Goal: Task Accomplishment & Management: Manage account settings

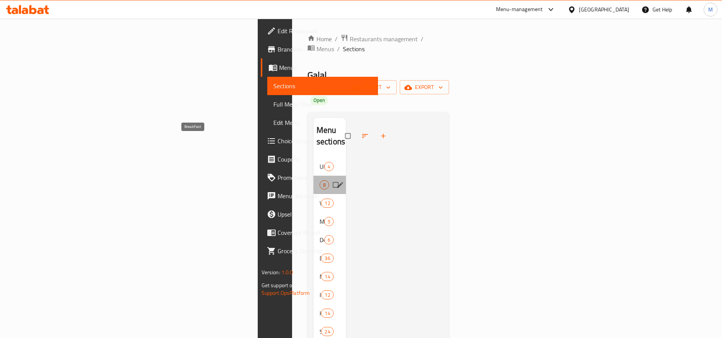
click at [320, 180] on span "BreakFast" at bounding box center [320, 184] width 0 height 9
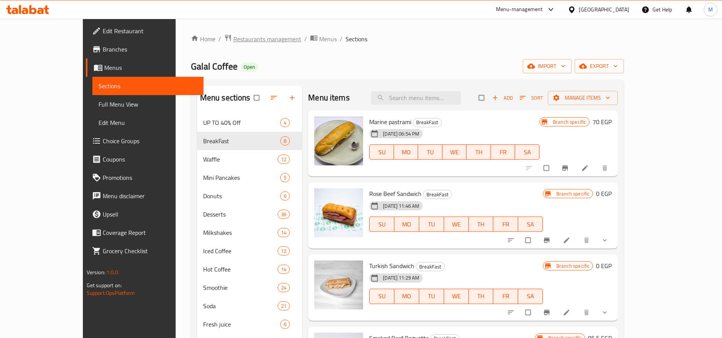
click at [233, 37] on span "Restaurants management" at bounding box center [267, 38] width 68 height 9
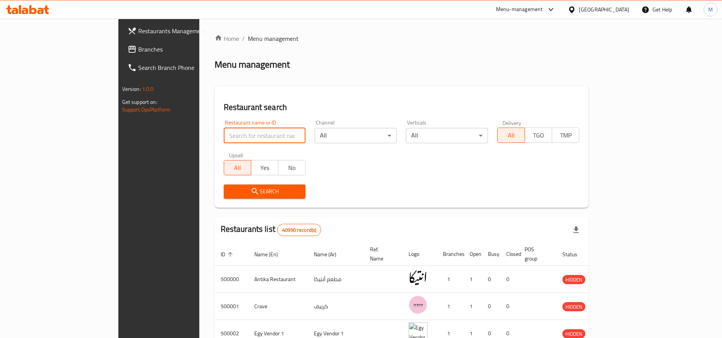
click at [229, 132] on input "search" at bounding box center [265, 135] width 82 height 15
type input "ي"
type input "diet"
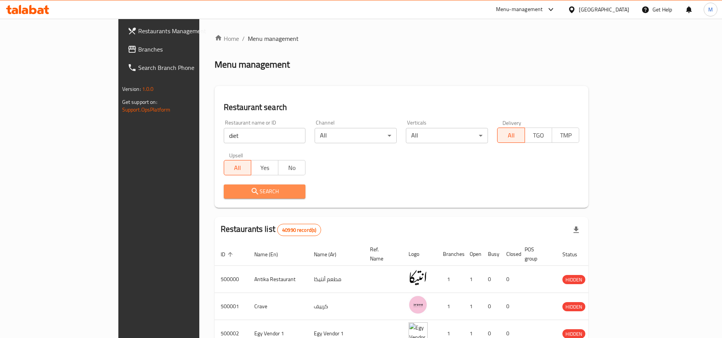
click at [230, 192] on span "Search" at bounding box center [265, 192] width 70 height 10
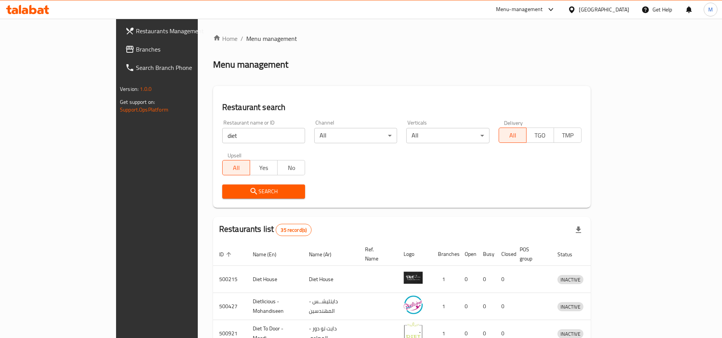
click at [543, 8] on div "Menu-management" at bounding box center [519, 9] width 47 height 9
click at [519, 82] on div "Restaurant-Management" at bounding box center [515, 84] width 60 height 8
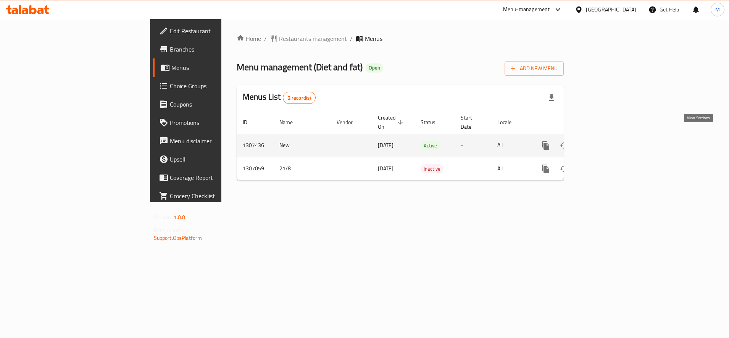
click at [610, 139] on link "enhanced table" at bounding box center [601, 145] width 18 height 18
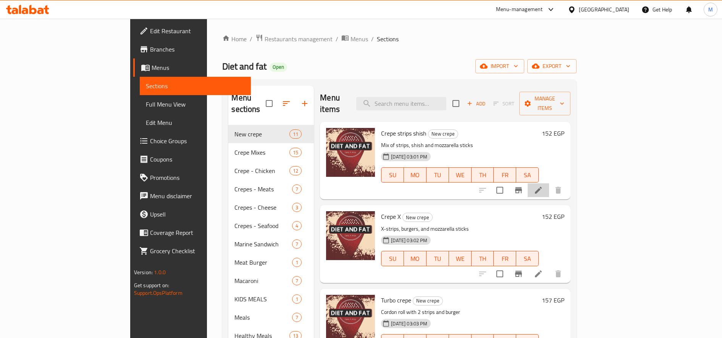
click at [549, 183] on li at bounding box center [538, 190] width 21 height 14
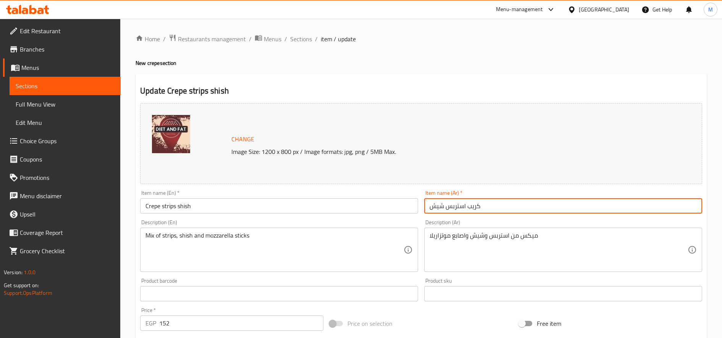
click at [475, 204] on input "كريب استربس شيش" at bounding box center [563, 205] width 278 height 15
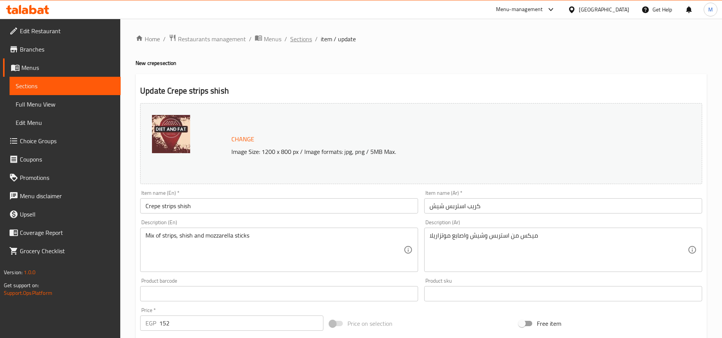
click at [301, 40] on span "Sections" at bounding box center [301, 38] width 22 height 9
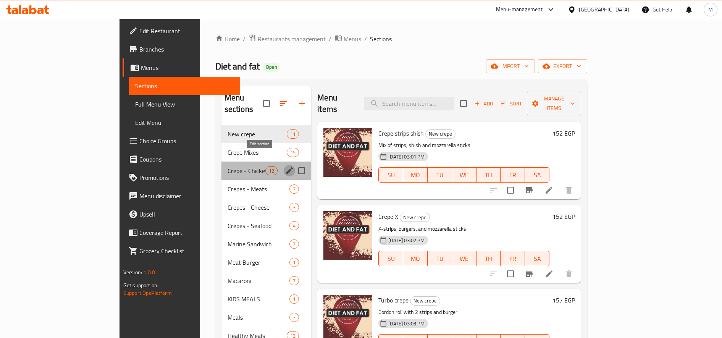
click at [286, 167] on icon "edit" at bounding box center [289, 170] width 7 height 7
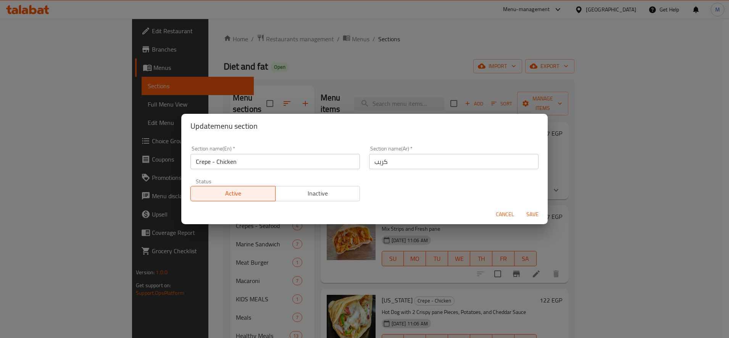
click at [422, 162] on input "كريب" at bounding box center [454, 161] width 170 height 15
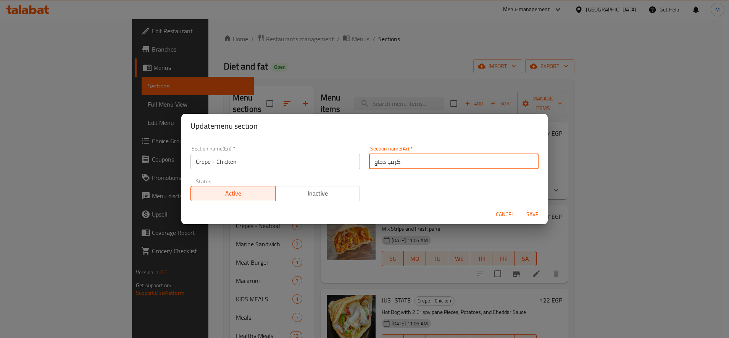
type input "كريب دجاج"
click at [520, 207] on button "Save" at bounding box center [532, 214] width 24 height 14
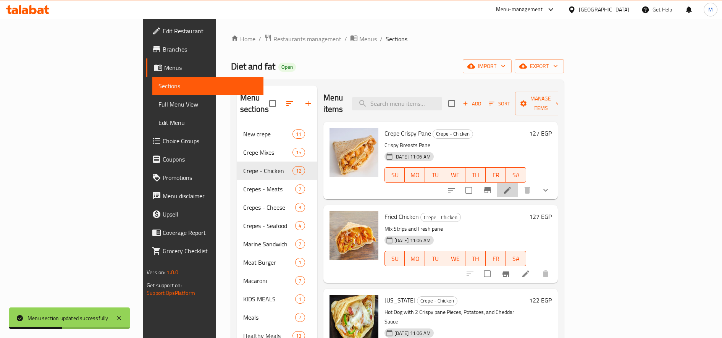
click at [518, 184] on li at bounding box center [507, 190] width 21 height 14
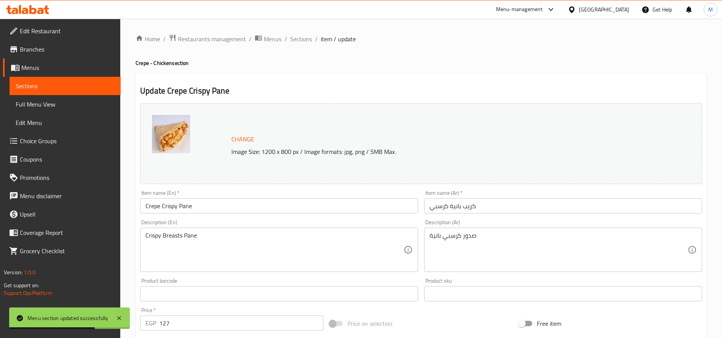
drag, startPoint x: 292, startPoint y: 39, endPoint x: 349, endPoint y: 57, distance: 59.3
click at [293, 39] on span "Sections" at bounding box center [301, 38] width 22 height 9
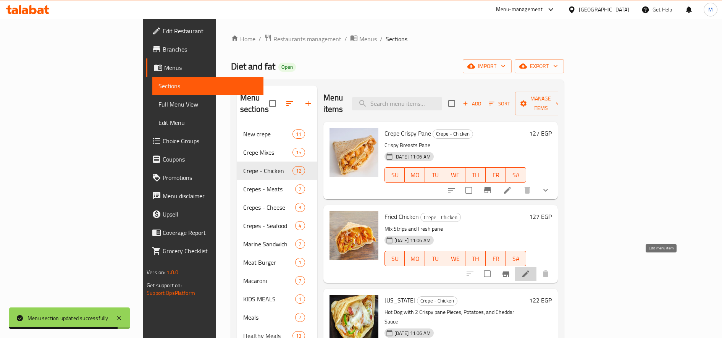
click at [530, 269] on icon at bounding box center [525, 273] width 9 height 9
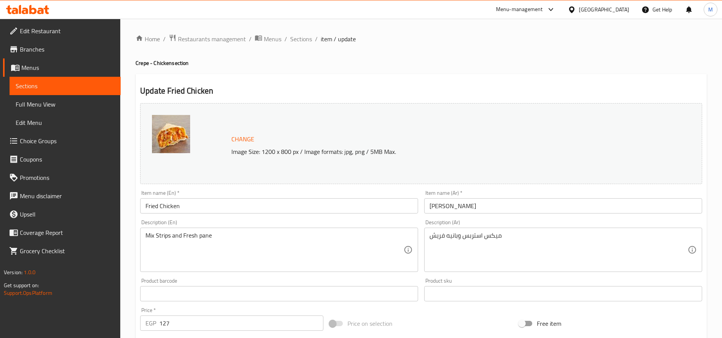
click at [618, 205] on input "[PERSON_NAME]" at bounding box center [563, 205] width 278 height 15
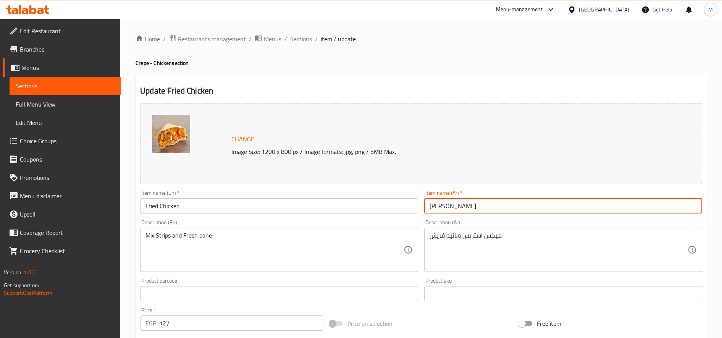
paste input "كريب"
type input "كريب فرايد فراخ"
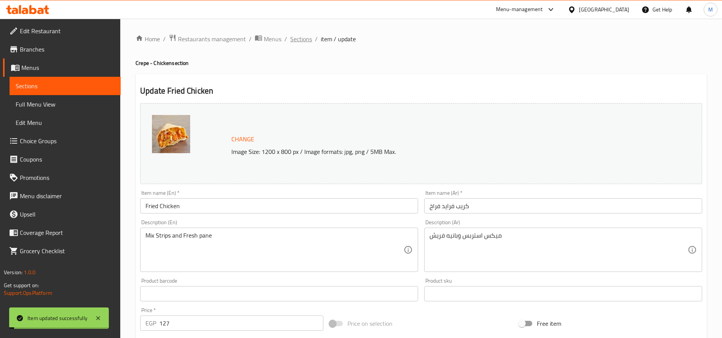
click at [300, 41] on span "Sections" at bounding box center [301, 38] width 22 height 9
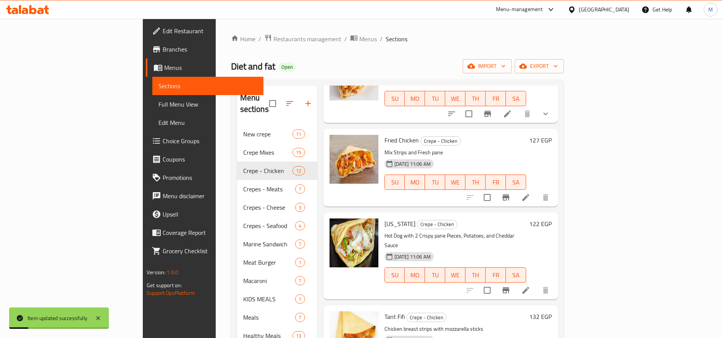
scroll to position [78, 0]
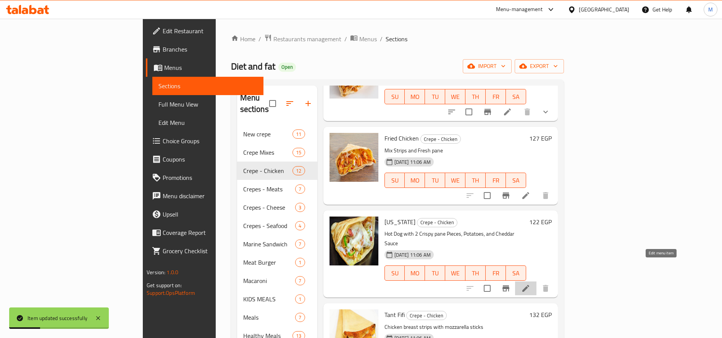
click at [529, 285] on icon at bounding box center [525, 288] width 7 height 7
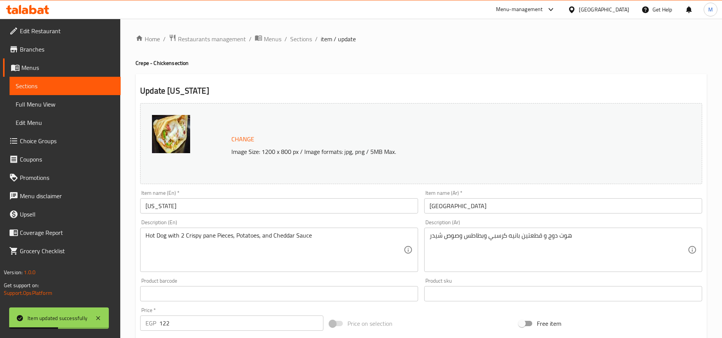
click at [499, 202] on input "[GEOGRAPHIC_DATA]" at bounding box center [563, 205] width 278 height 15
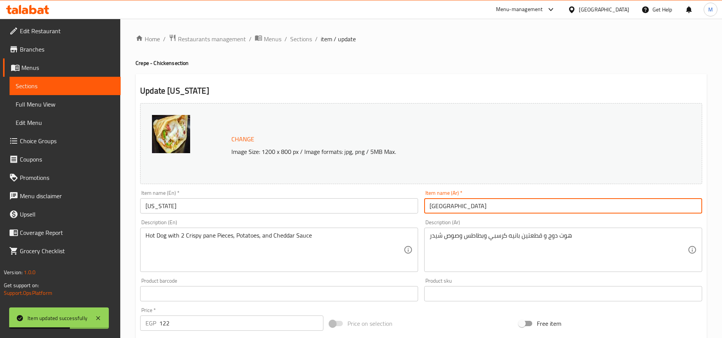
paste input "كريب"
type input "كريب [GEOGRAPHIC_DATA]"
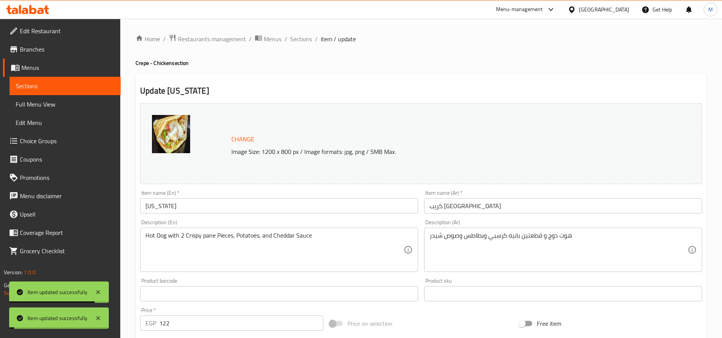
click at [301, 36] on span "Sections" at bounding box center [301, 38] width 22 height 9
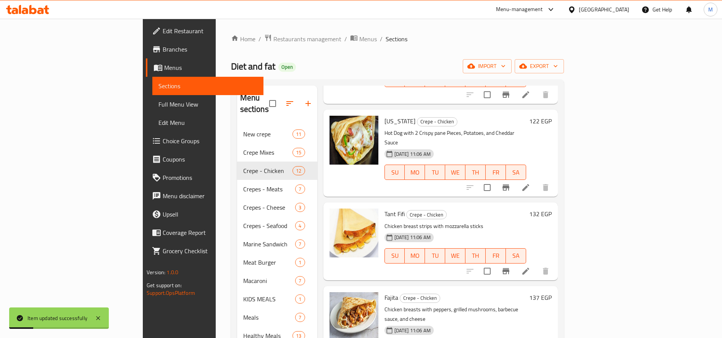
scroll to position [182, 0]
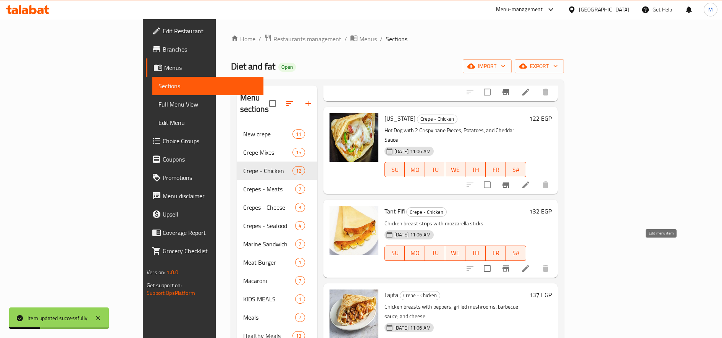
click at [530, 264] on icon at bounding box center [525, 268] width 9 height 9
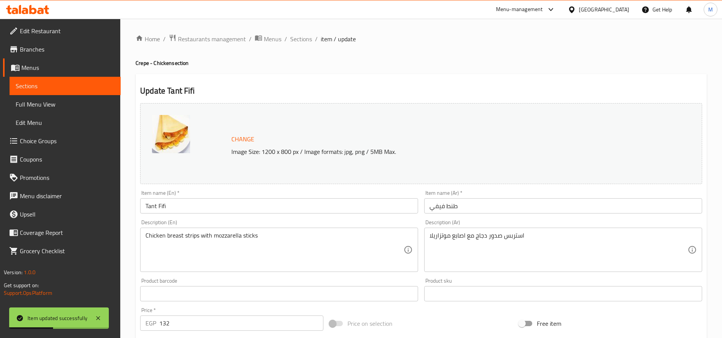
click at [526, 200] on input "طنط فيفي" at bounding box center [563, 205] width 278 height 15
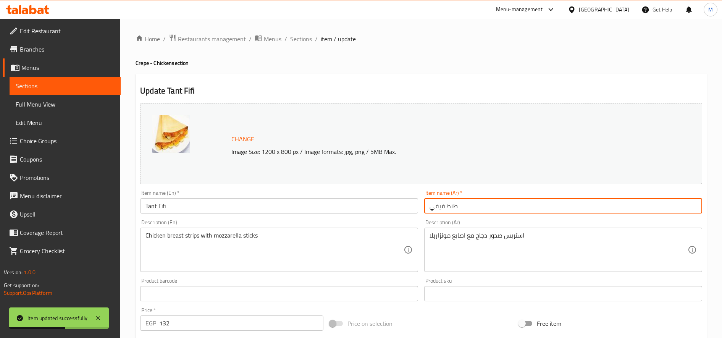
paste input "كريب"
type input "كريب طنط فيفي"
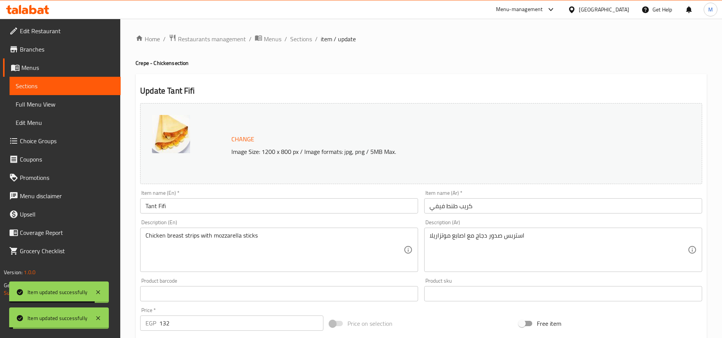
click at [304, 36] on span "Sections" at bounding box center [301, 38] width 22 height 9
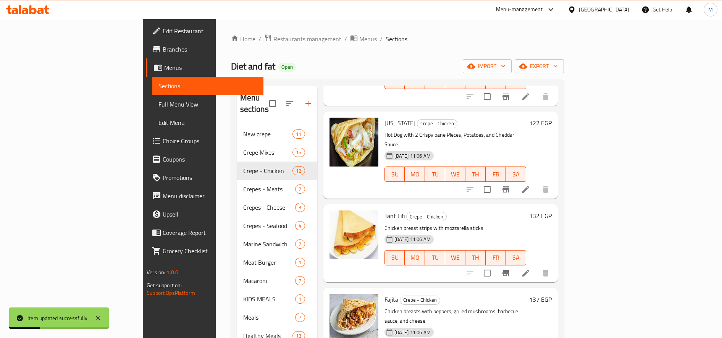
scroll to position [204, 0]
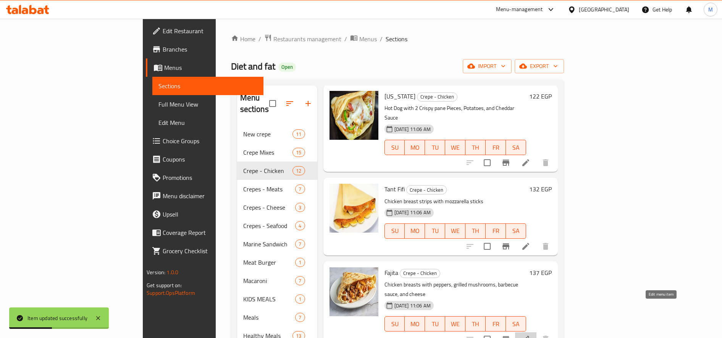
click at [530, 335] on icon at bounding box center [525, 339] width 9 height 9
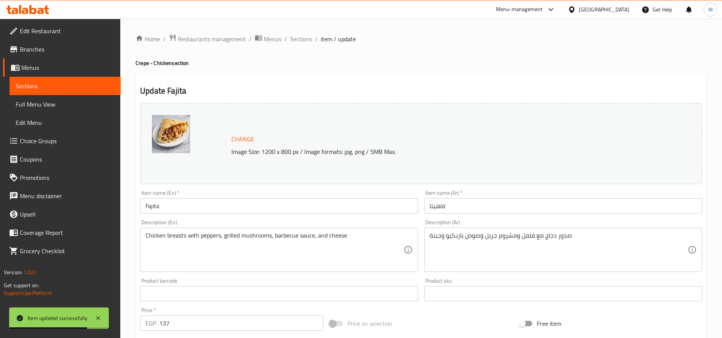
click at [611, 204] on input "فاهيتا" at bounding box center [563, 205] width 278 height 15
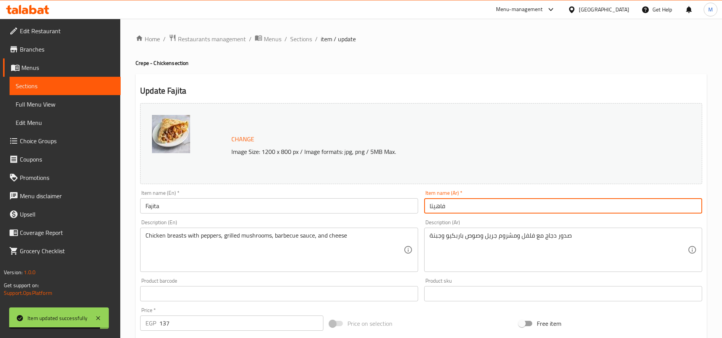
paste input "كريب"
type input "كريب فاهيتا"
click at [302, 39] on span "Sections" at bounding box center [301, 38] width 22 height 9
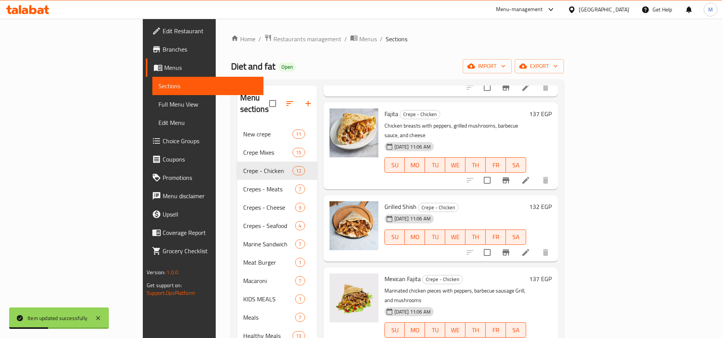
scroll to position [365, 0]
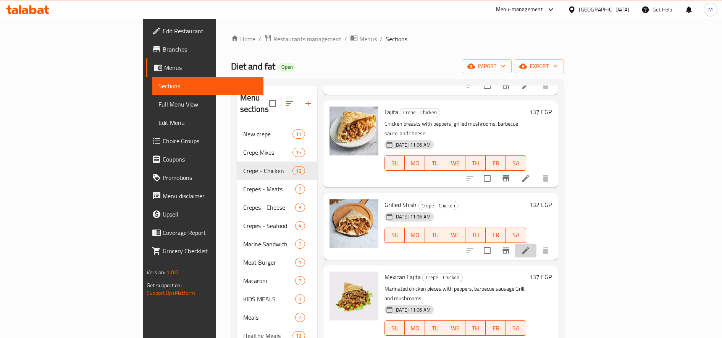
click at [537, 244] on li at bounding box center [525, 251] width 21 height 14
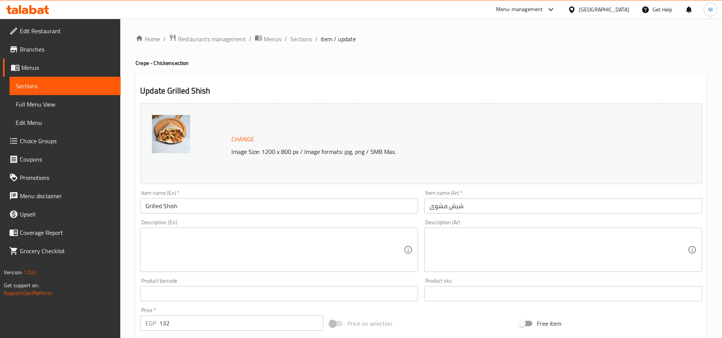
click at [496, 206] on input "شيش مشوى" at bounding box center [563, 205] width 278 height 15
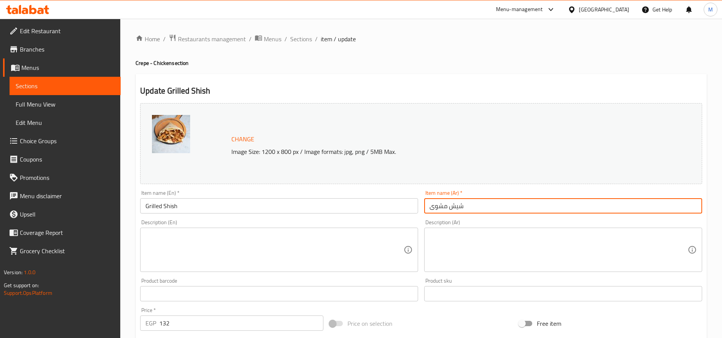
paste input "كريب"
type input "كريب شيش مشوى"
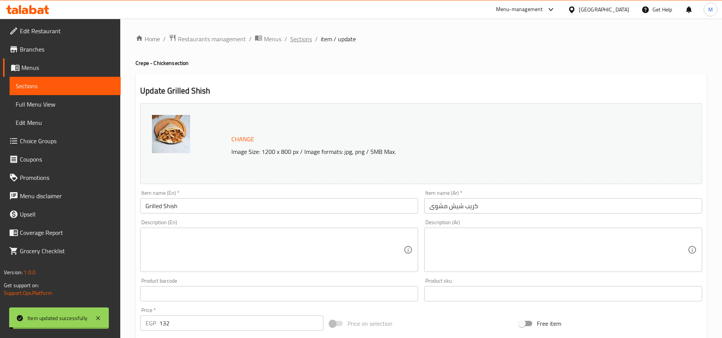
click at [301, 39] on span "Sections" at bounding box center [301, 38] width 22 height 9
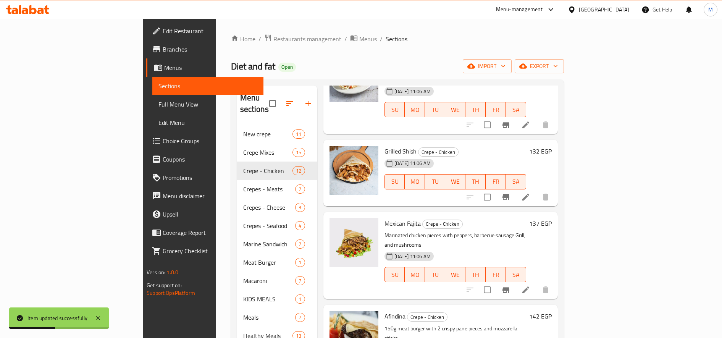
scroll to position [419, 0]
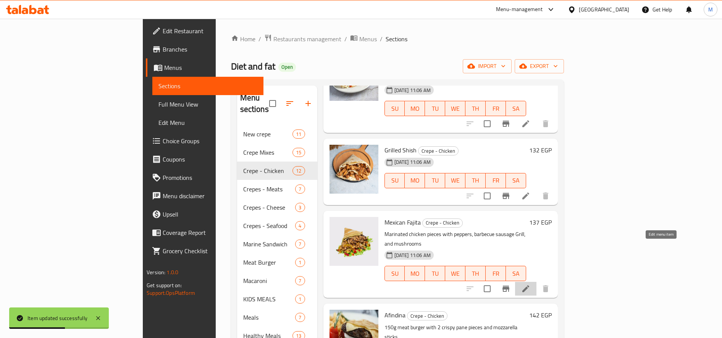
click at [529, 285] on icon at bounding box center [525, 288] width 7 height 7
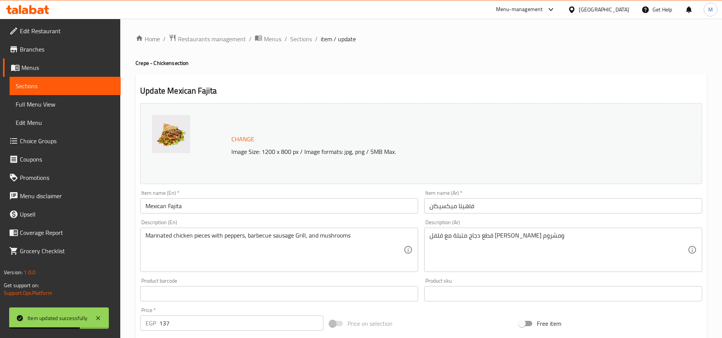
click at [518, 213] on input "فاهيتا ميكسيكان" at bounding box center [563, 205] width 278 height 15
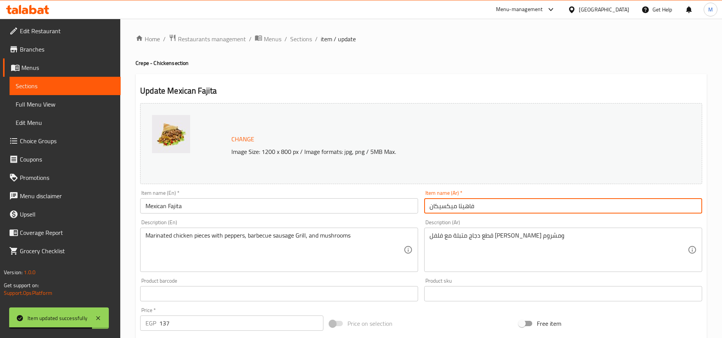
paste input "كريب"
type input "كريب فاهيتا ميكسيكان"
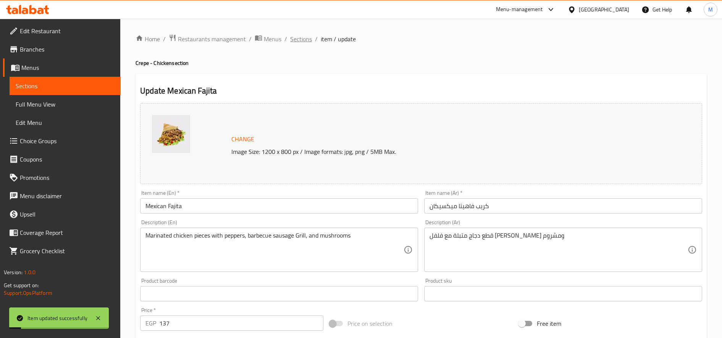
click at [301, 42] on span "Sections" at bounding box center [301, 38] width 22 height 9
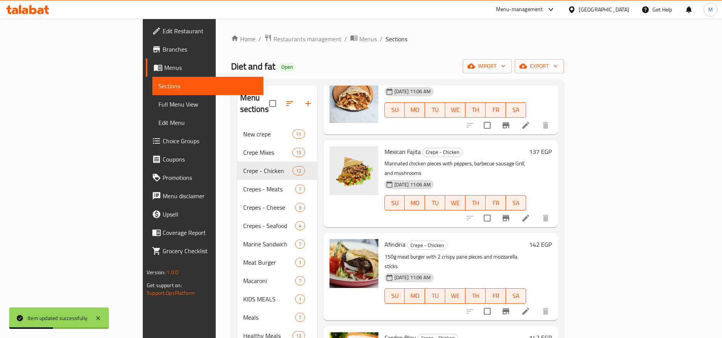
scroll to position [491, 0]
click at [537, 304] on li at bounding box center [525, 311] width 21 height 14
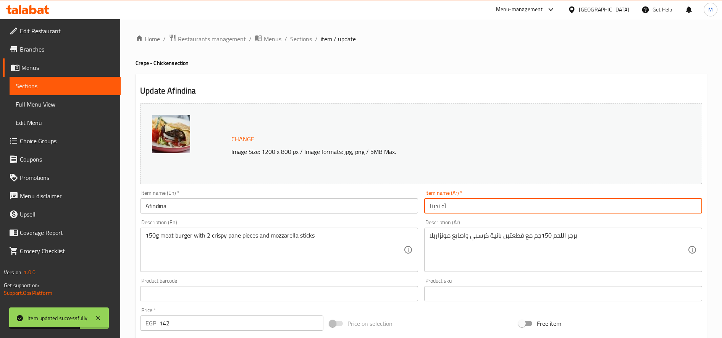
click at [522, 199] on input "أفندينا" at bounding box center [563, 205] width 278 height 15
paste input "كريب"
type input "كريب أفندينا"
click at [302, 40] on span "Sections" at bounding box center [301, 38] width 22 height 9
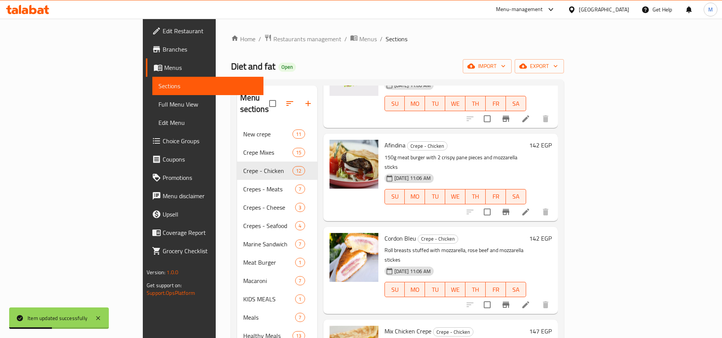
scroll to position [603, 0]
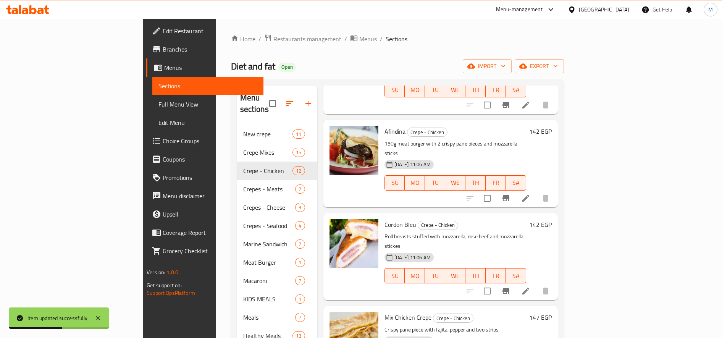
click at [537, 284] on li at bounding box center [525, 291] width 21 height 14
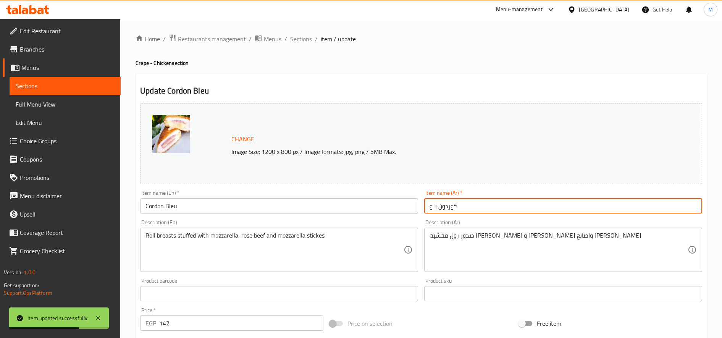
click at [507, 208] on input "كوردون بلو" at bounding box center [563, 205] width 278 height 15
paste input "كريب"
type input "كريب كوردون بلو"
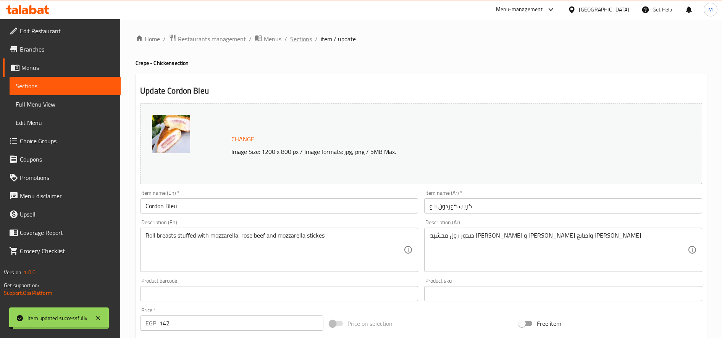
click at [298, 38] on span "Sections" at bounding box center [301, 38] width 22 height 9
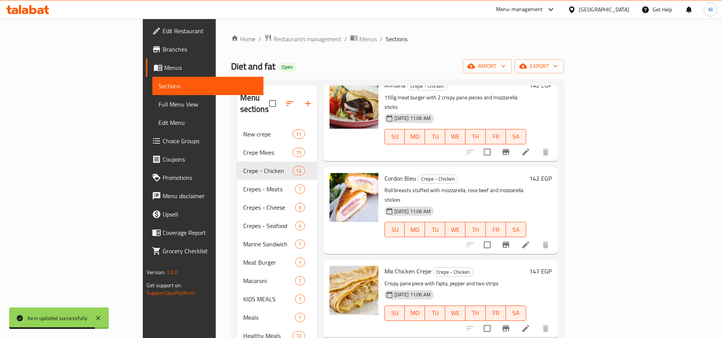
scroll to position [646, 0]
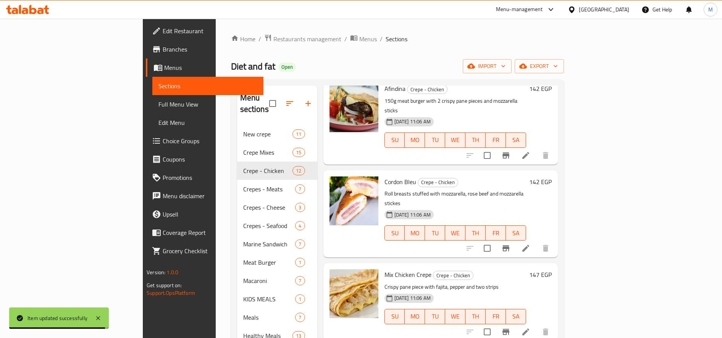
click at [530, 327] on icon at bounding box center [525, 331] width 9 height 9
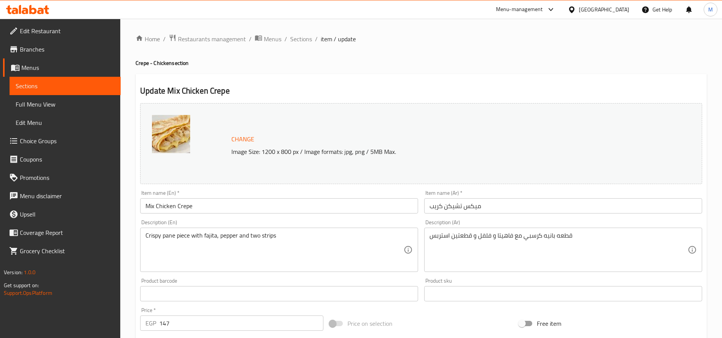
click at [528, 205] on input "ميكس تشيكن كريب" at bounding box center [563, 205] width 278 height 15
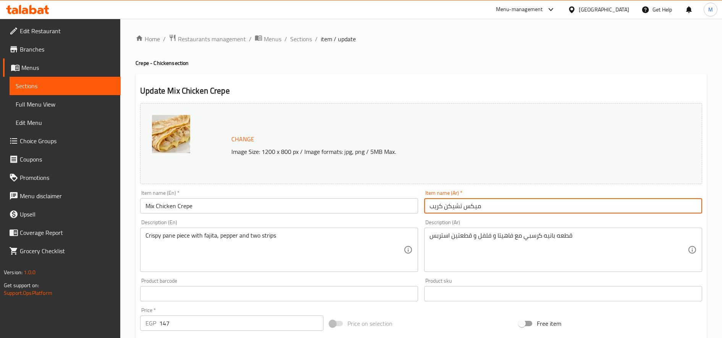
paste input "كريب"
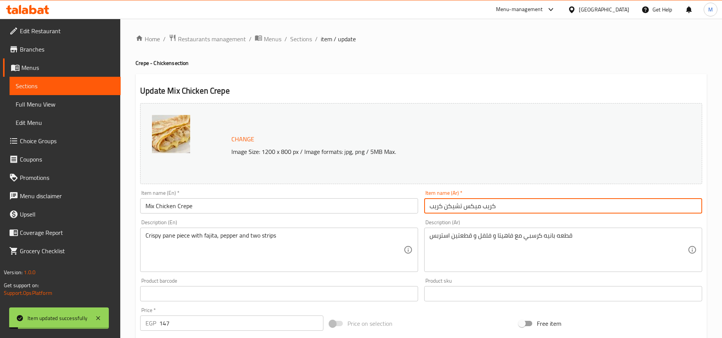
click at [437, 206] on input "كريب ميكس تشيكن كريب" at bounding box center [563, 205] width 278 height 15
type input "كريب ميكس تشيكن"
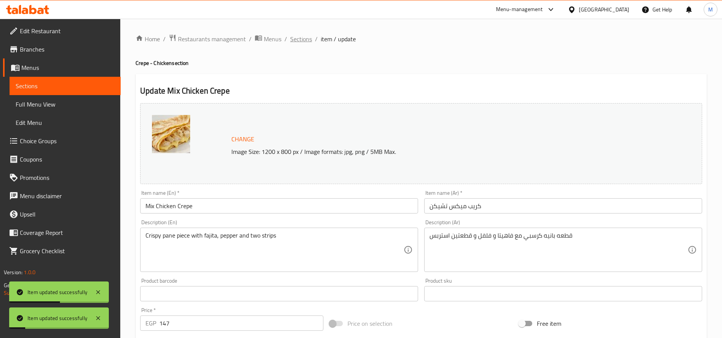
click at [302, 36] on span "Sections" at bounding box center [301, 38] width 22 height 9
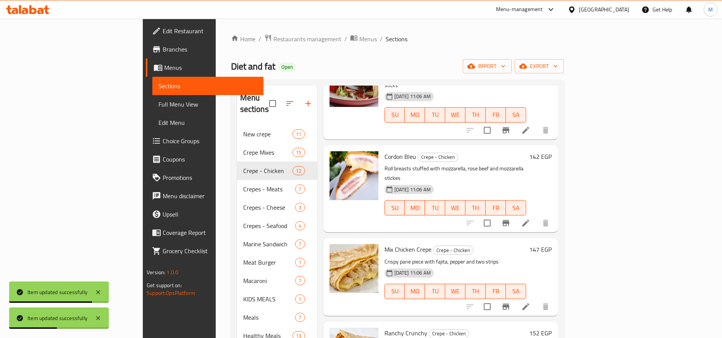
scroll to position [107, 0]
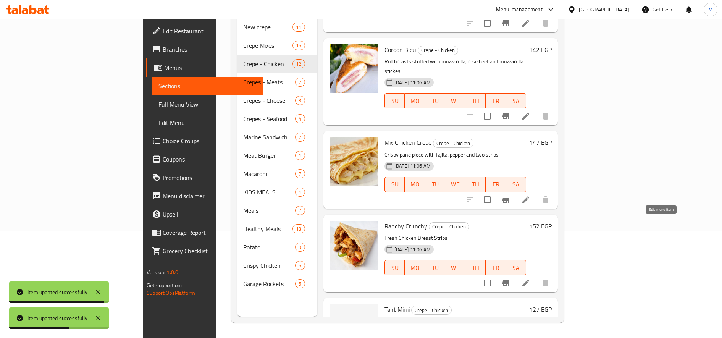
click at [530, 278] on icon at bounding box center [525, 282] width 9 height 9
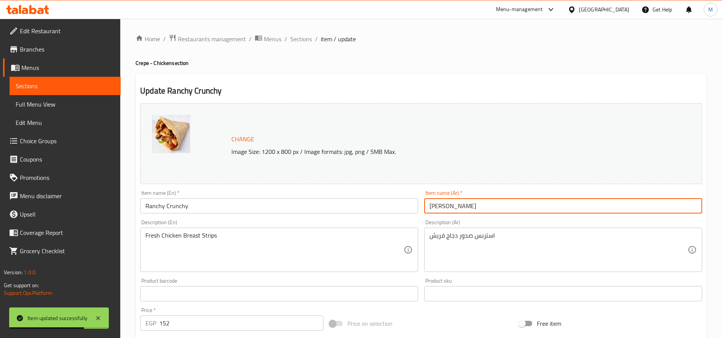
click at [531, 212] on input "[PERSON_NAME]" at bounding box center [563, 205] width 278 height 15
paste input "كريب"
type input "[PERSON_NAME]"
click at [297, 40] on span "Sections" at bounding box center [301, 38] width 22 height 9
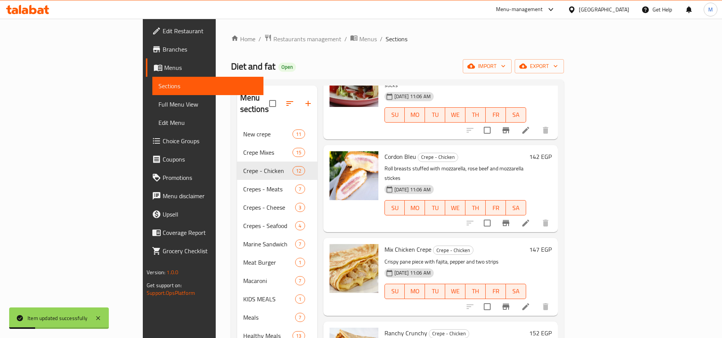
scroll to position [107, 0]
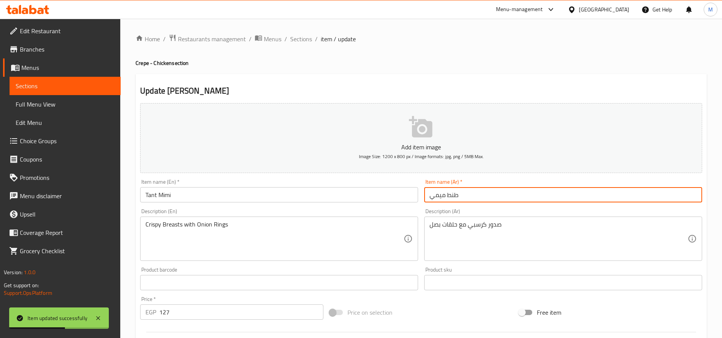
click at [505, 198] on input "طنط ميمي" at bounding box center [563, 194] width 278 height 15
paste input "كريب"
type input "كريب طنط ميمي"
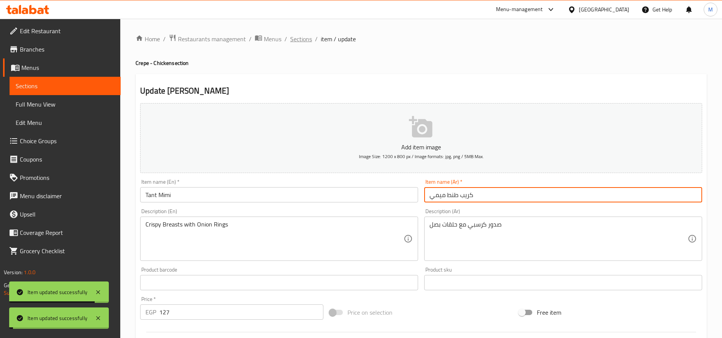
click at [304, 40] on span "Sections" at bounding box center [301, 38] width 22 height 9
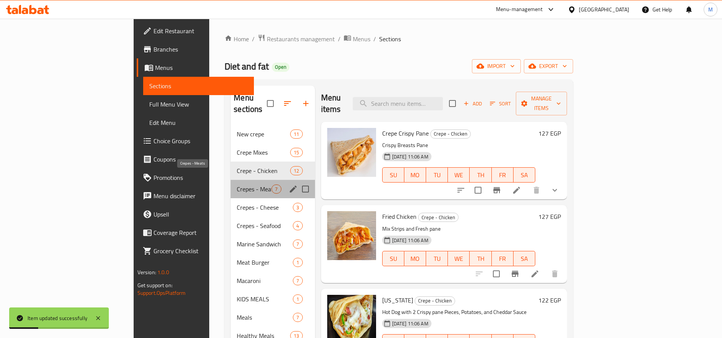
click at [237, 184] on span "Crepes - Meats" at bounding box center [254, 188] width 35 height 9
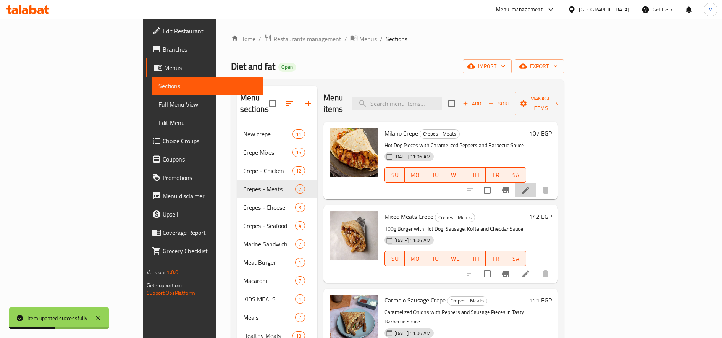
click at [537, 183] on li at bounding box center [525, 190] width 21 height 14
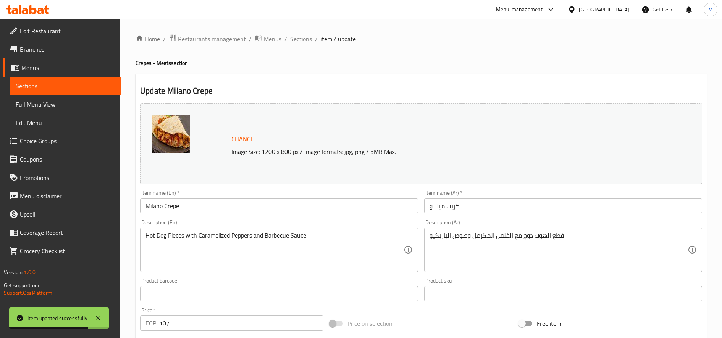
click at [297, 40] on span "Sections" at bounding box center [301, 38] width 22 height 9
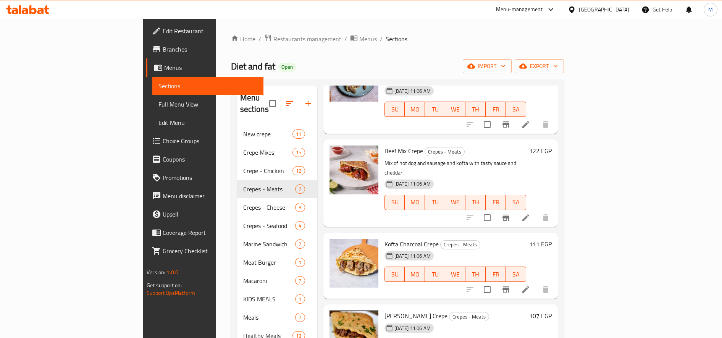
scroll to position [107, 0]
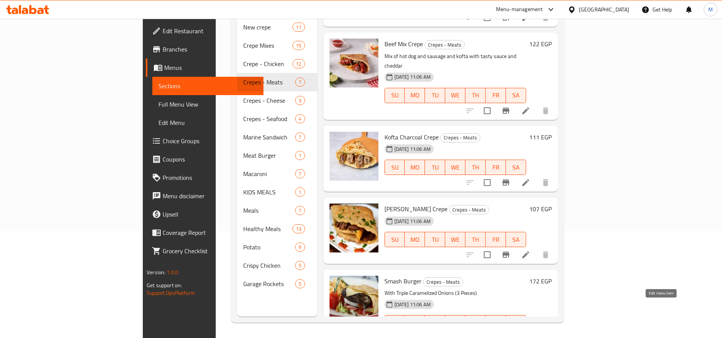
click at [530, 333] on icon at bounding box center [525, 337] width 9 height 9
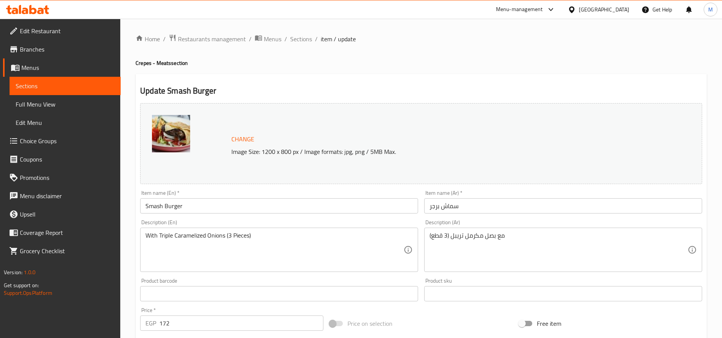
click at [556, 206] on input "سماش برجر" at bounding box center [563, 205] width 278 height 15
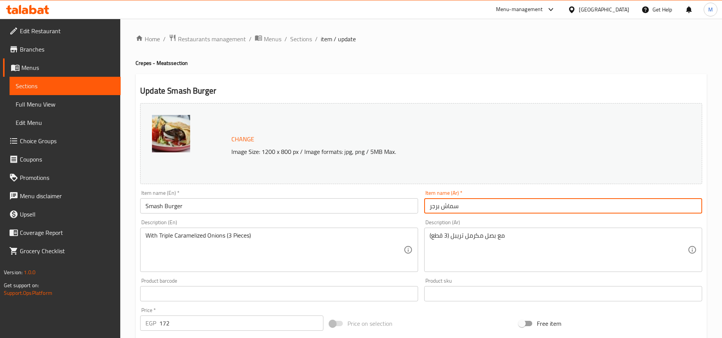
paste input "كريب"
type input "كريب سماش برجر"
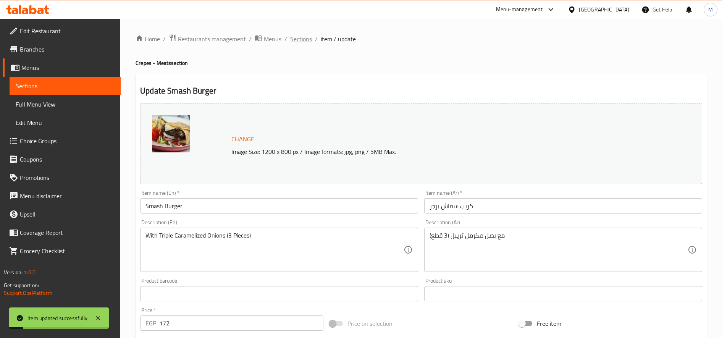
click at [299, 37] on span "Sections" at bounding box center [301, 38] width 22 height 9
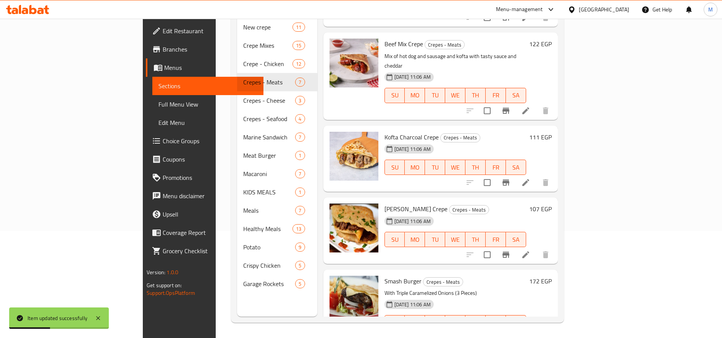
scroll to position [215, 0]
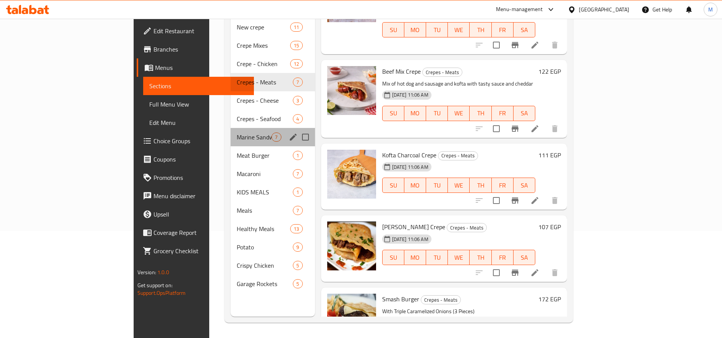
click at [231, 132] on div "Marine Sandwich 7" at bounding box center [273, 137] width 84 height 18
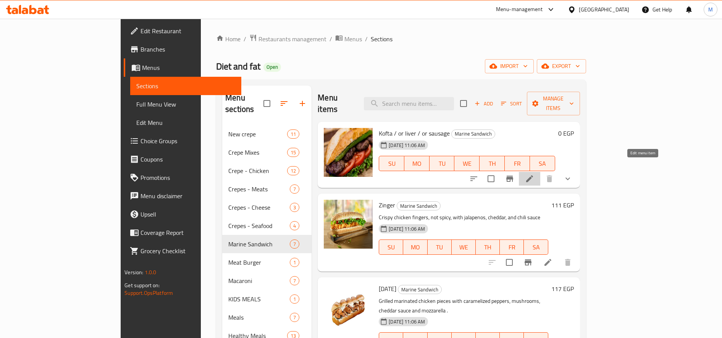
click at [534, 174] on icon at bounding box center [529, 178] width 9 height 9
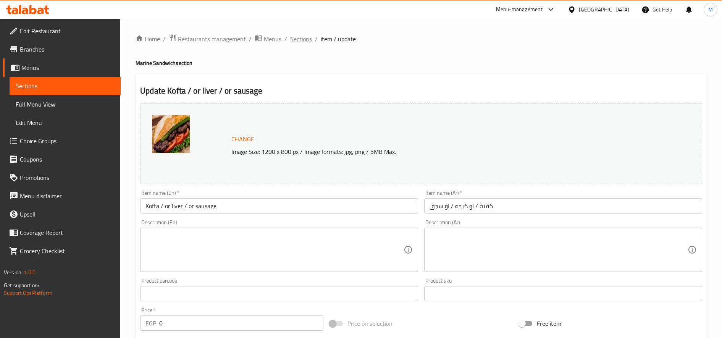
click at [310, 37] on span "Sections" at bounding box center [301, 38] width 22 height 9
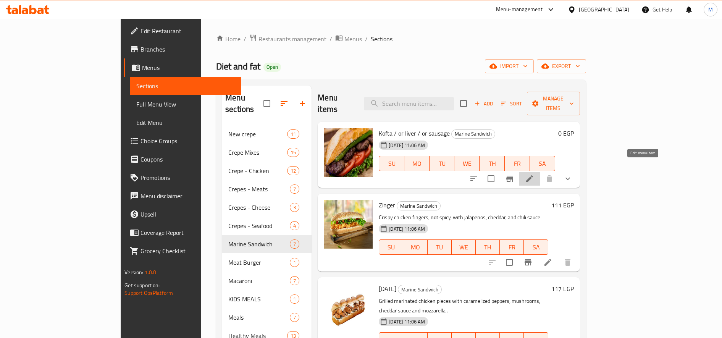
click at [534, 174] on icon at bounding box center [529, 178] width 9 height 9
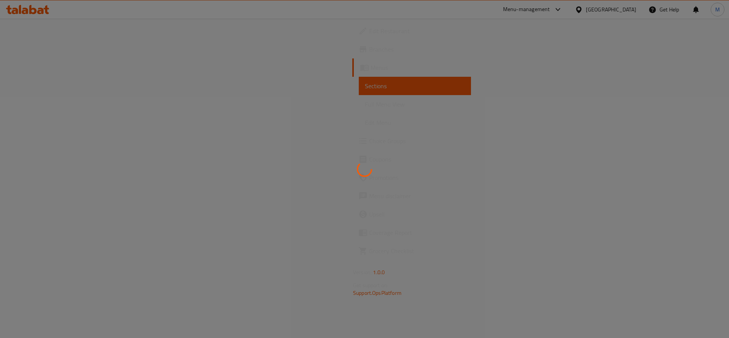
click at [478, 110] on div at bounding box center [364, 169] width 729 height 338
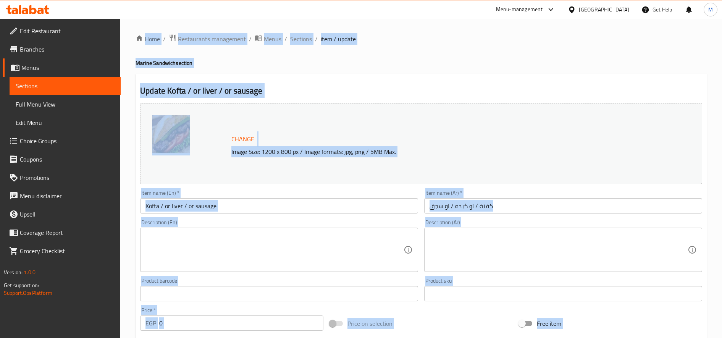
click at [548, 214] on div "Item name (Ar)   * كفتة / او كبده / او سجق Item name (Ar) *" at bounding box center [563, 201] width 284 height 29
click at [550, 203] on input "كفتة / او كبده / او سجق" at bounding box center [563, 205] width 278 height 15
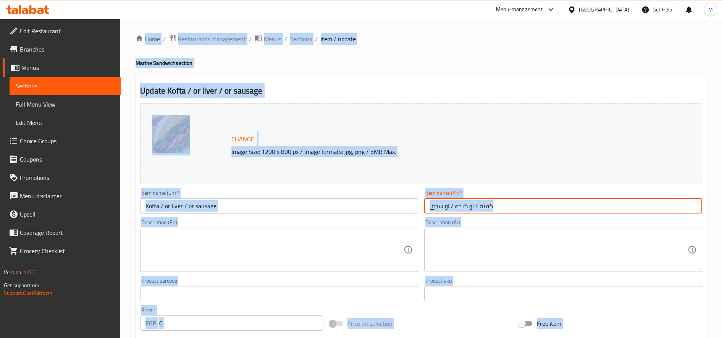
click at [550, 203] on input "كفتة / او كبده / او سجق" at bounding box center [563, 205] width 278 height 15
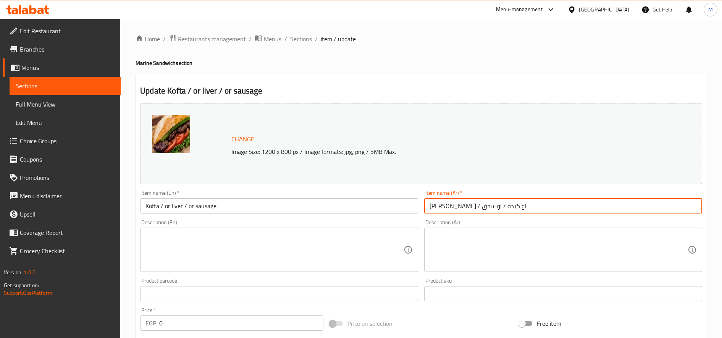
type input "[PERSON_NAME] / او كبده / او سجق"
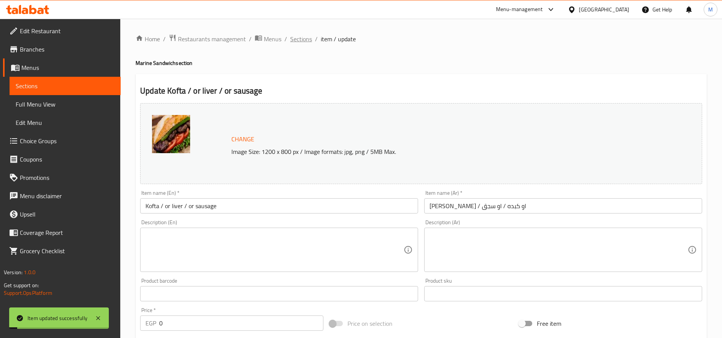
click at [299, 37] on span "Sections" at bounding box center [301, 38] width 22 height 9
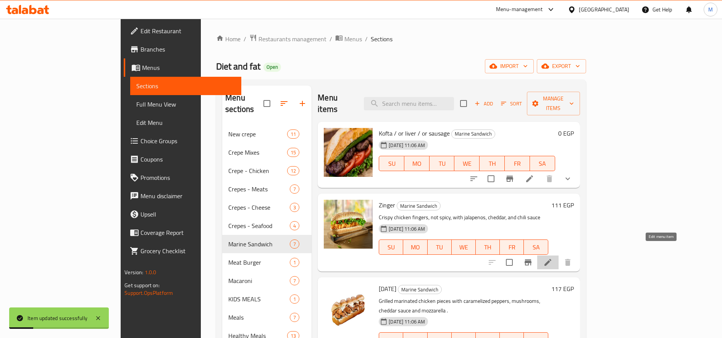
click at [553, 258] on icon at bounding box center [547, 262] width 9 height 9
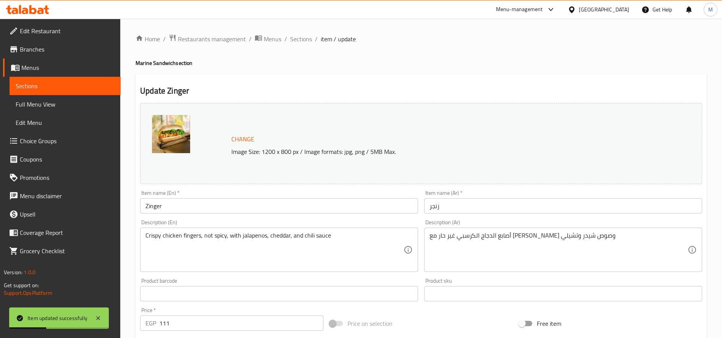
click at [512, 211] on input "زنجر" at bounding box center [563, 205] width 278 height 15
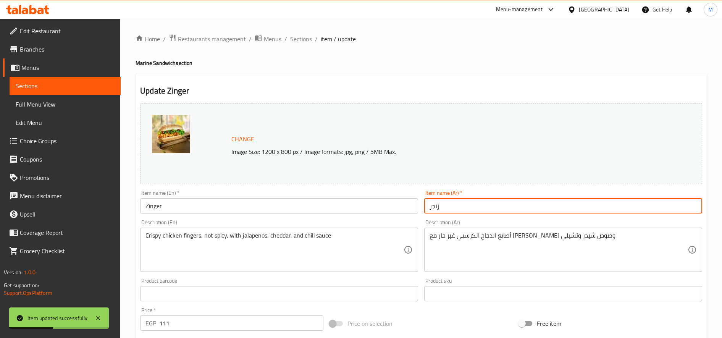
paste input "مارين"
type input "[PERSON_NAME]"
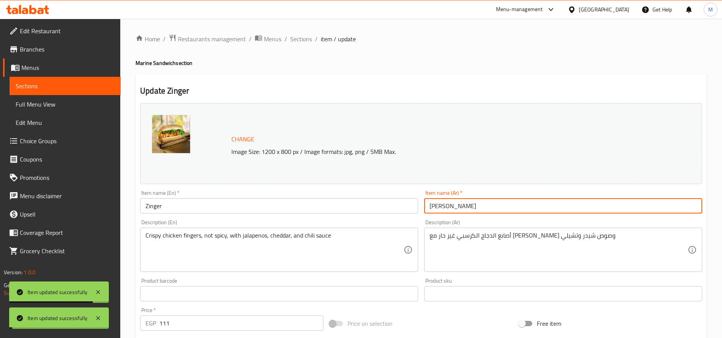
click at [299, 40] on span "Sections" at bounding box center [301, 38] width 22 height 9
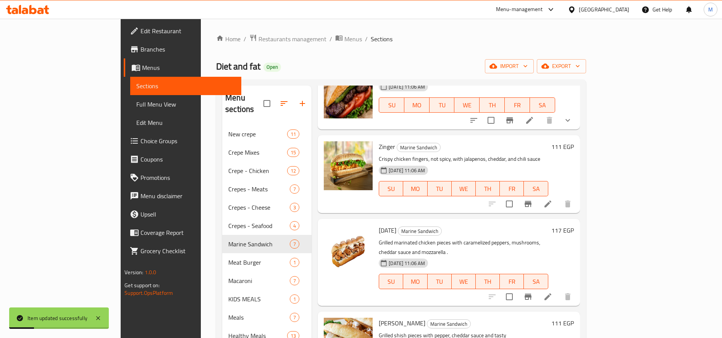
scroll to position [70, 0]
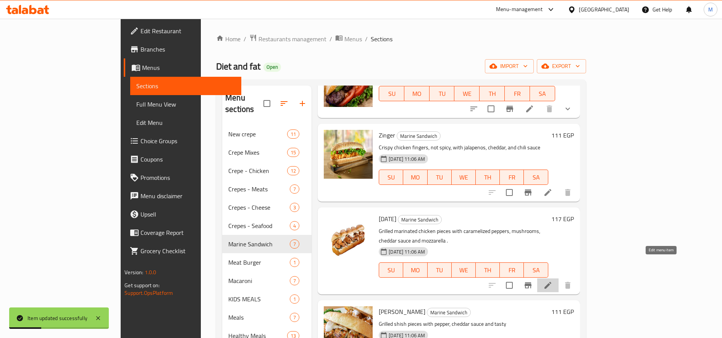
click at [553, 281] on icon at bounding box center [547, 285] width 9 height 9
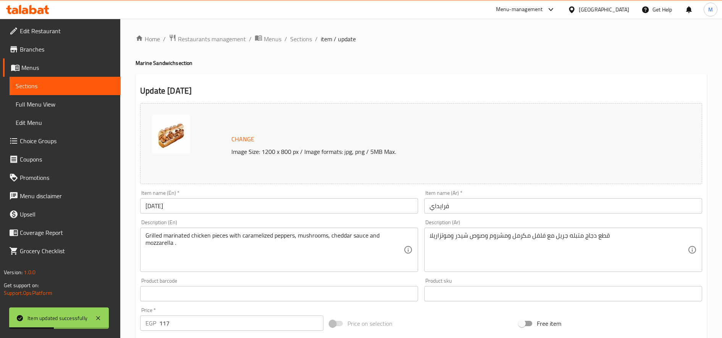
click at [503, 206] on input "فرايداي" at bounding box center [563, 205] width 278 height 15
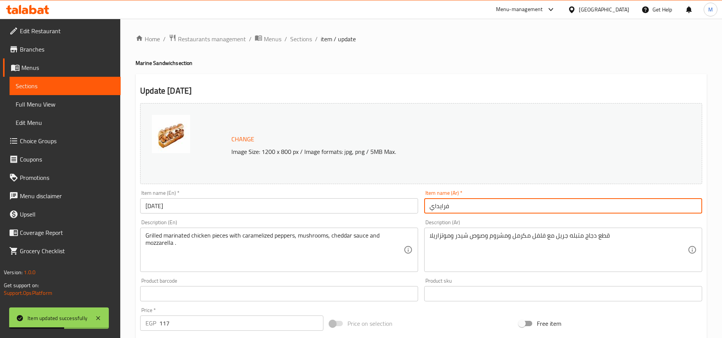
paste input "مارين"
type input "[PERSON_NAME]"
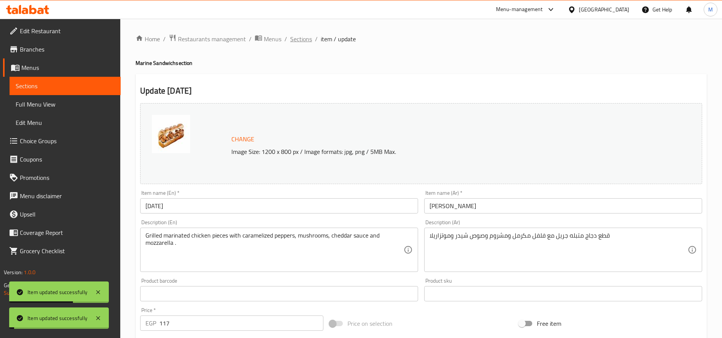
click at [301, 39] on span "Sections" at bounding box center [301, 38] width 22 height 9
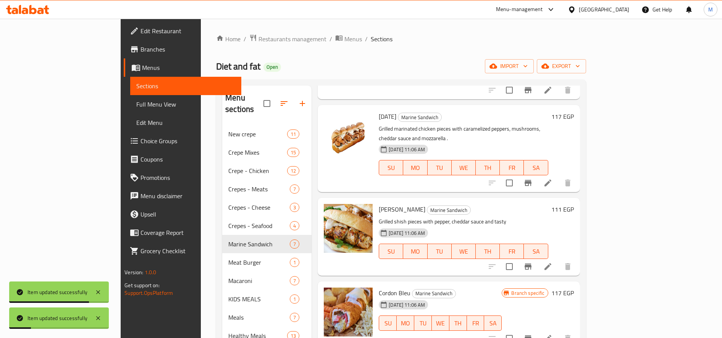
scroll to position [176, 0]
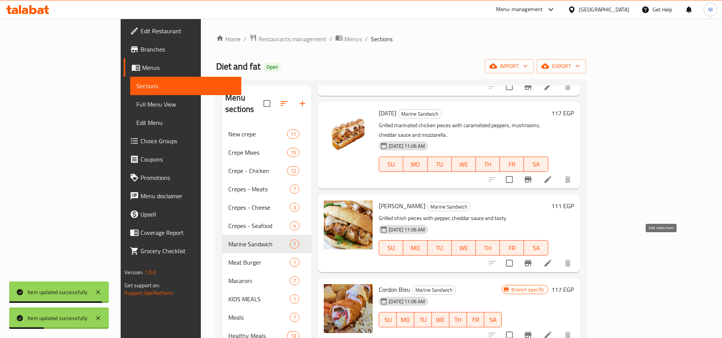
click at [553, 259] on icon at bounding box center [547, 263] width 9 height 9
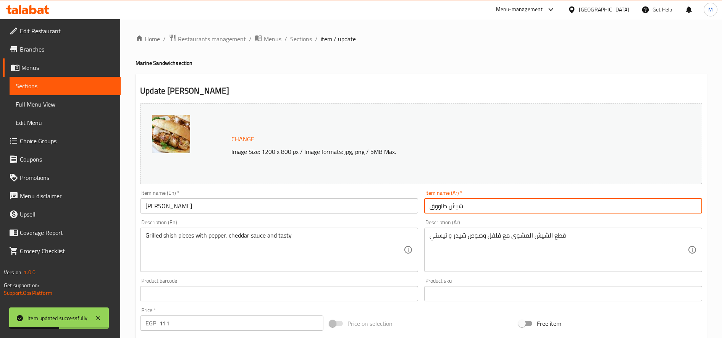
click at [521, 201] on input "شيش طاووق" at bounding box center [563, 205] width 278 height 15
paste input "مارين"
type input "[PERSON_NAME]"
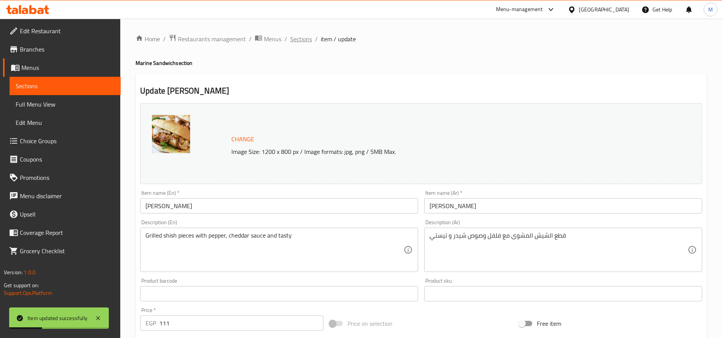
click at [301, 42] on span "Sections" at bounding box center [301, 38] width 22 height 9
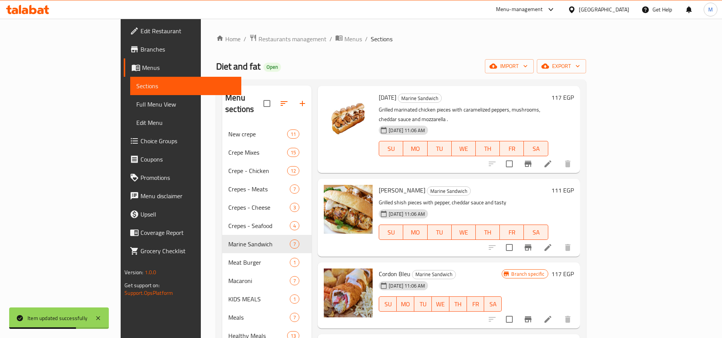
scroll to position [193, 0]
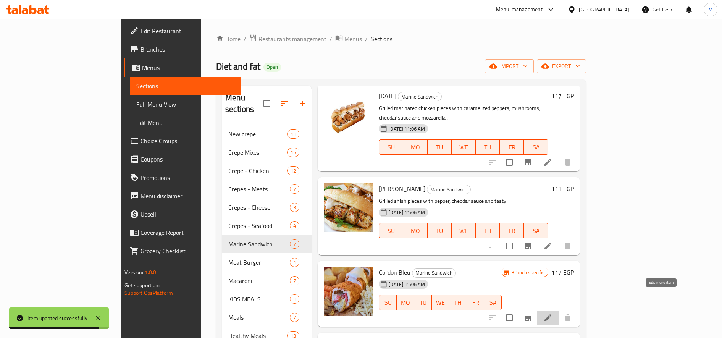
click at [553, 313] on icon at bounding box center [547, 317] width 9 height 9
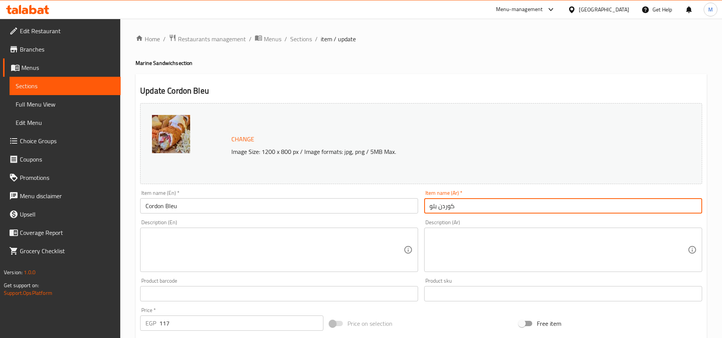
click at [533, 201] on input "کوردن بلو" at bounding box center [563, 205] width 278 height 15
paste input "مارين"
type input "[PERSON_NAME] بلو"
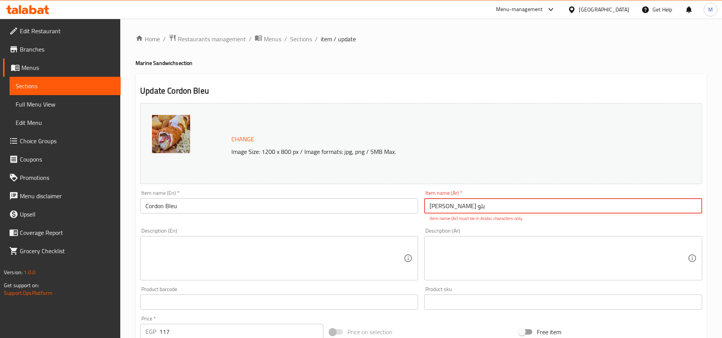
click at [468, 205] on input "[PERSON_NAME] بلو" at bounding box center [563, 205] width 278 height 15
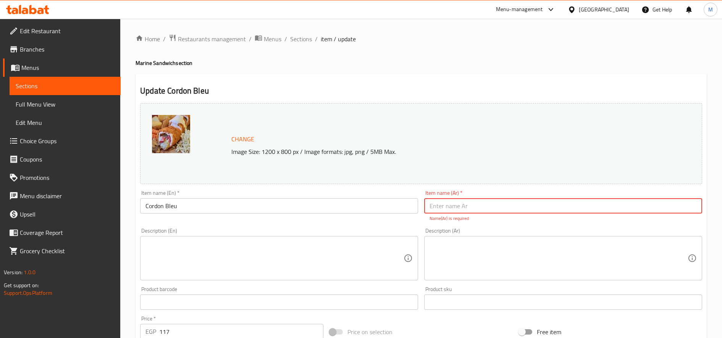
paste input "[PERSON_NAME] بلو"
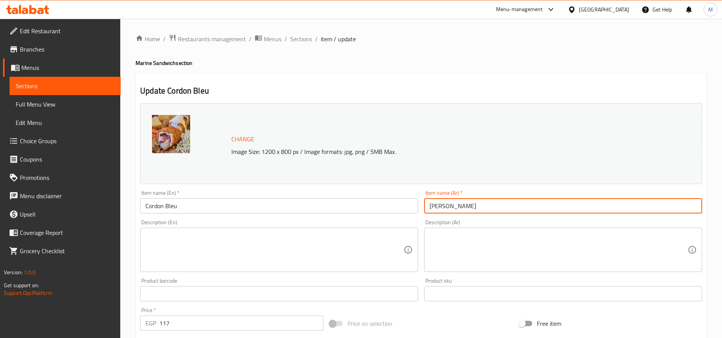
type input "[PERSON_NAME]"
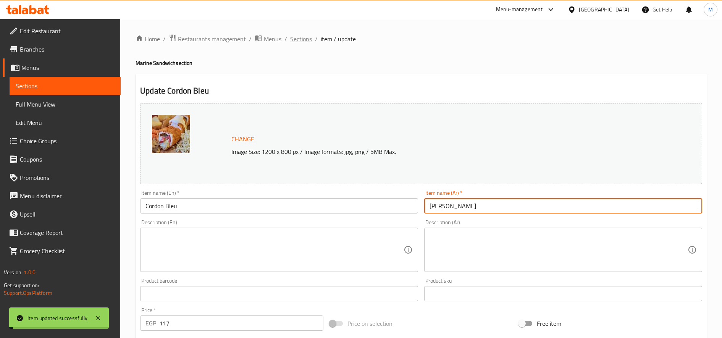
click at [301, 40] on span "Sections" at bounding box center [301, 38] width 22 height 9
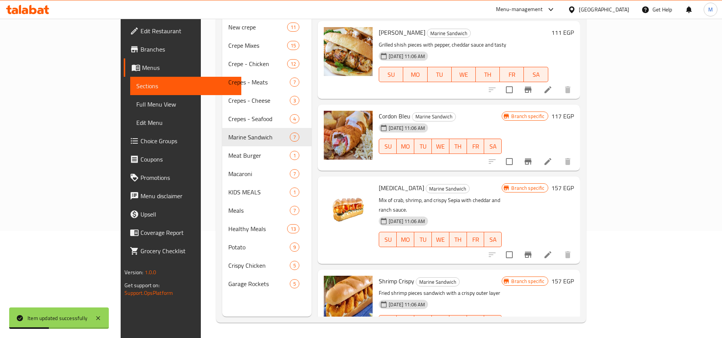
scroll to position [204, 0]
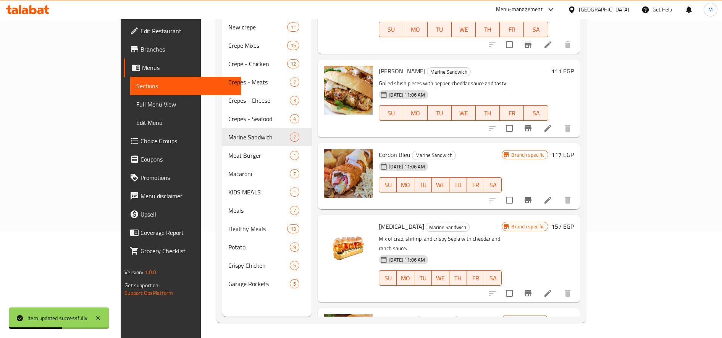
click at [553, 124] on icon at bounding box center [547, 128] width 9 height 9
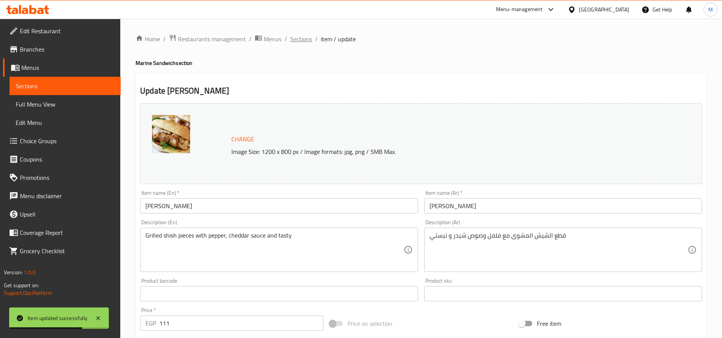
click at [292, 39] on span "Sections" at bounding box center [301, 38] width 22 height 9
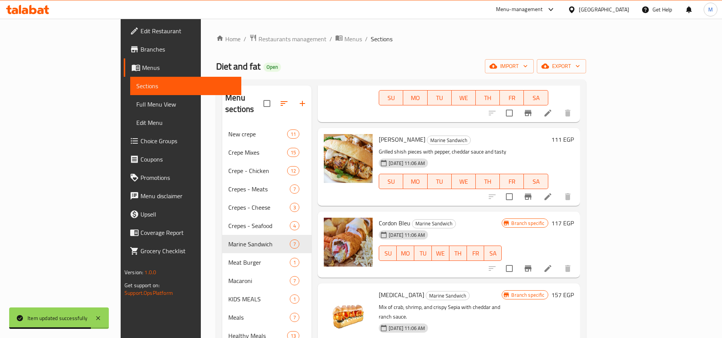
scroll to position [107, 0]
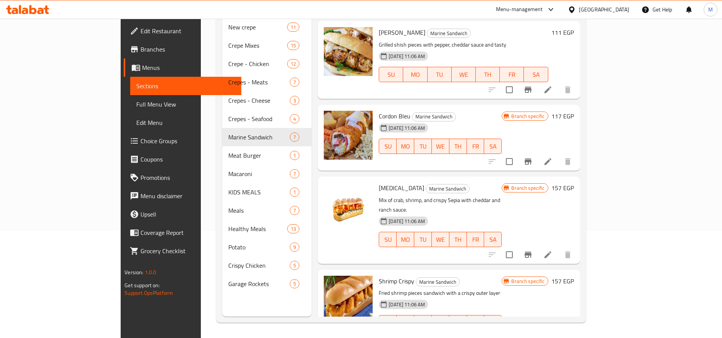
click at [559, 248] on li at bounding box center [547, 255] width 21 height 14
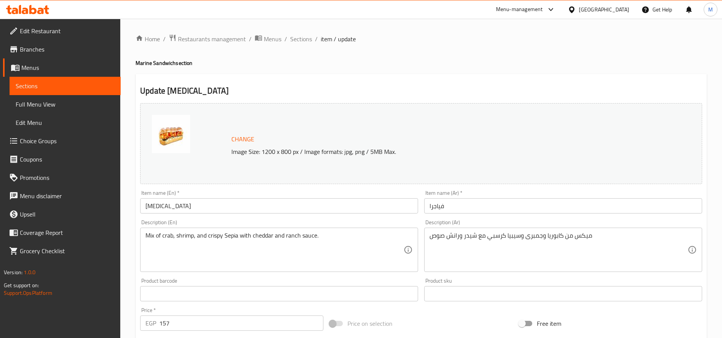
click at [553, 204] on input "فياجرا" at bounding box center [563, 205] width 278 height 15
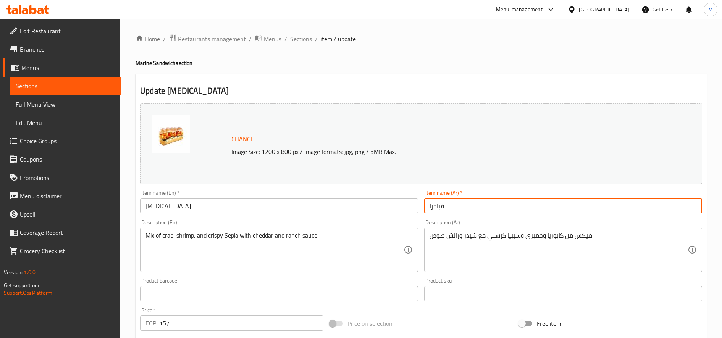
paste input "[PERSON_NAME] بلو"
type input "[PERSON_NAME]"
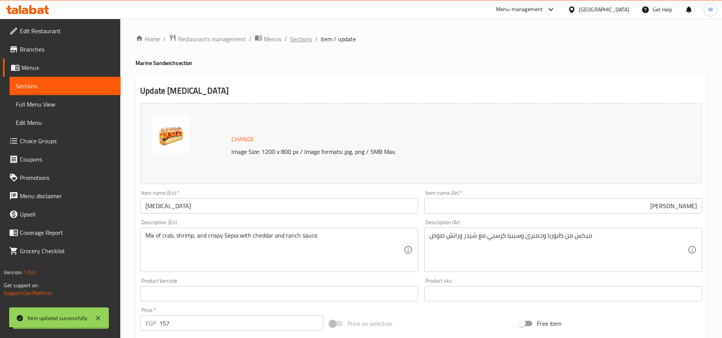
click at [299, 39] on span "Sections" at bounding box center [301, 38] width 22 height 9
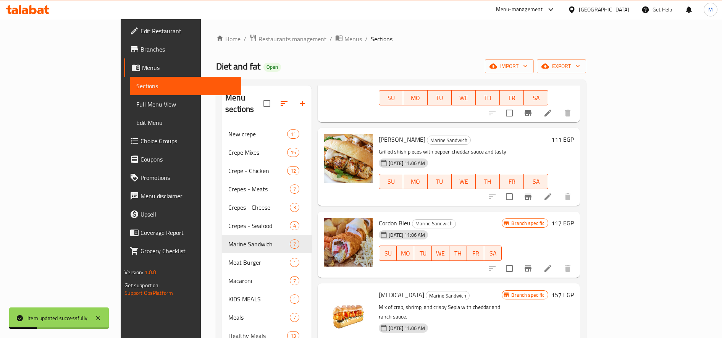
scroll to position [107, 0]
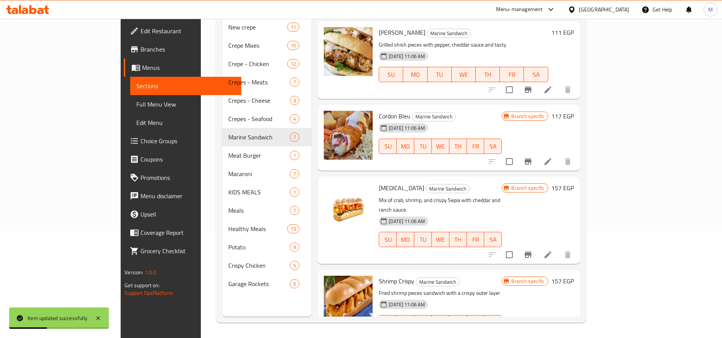
click at [551, 335] on icon at bounding box center [548, 338] width 7 height 7
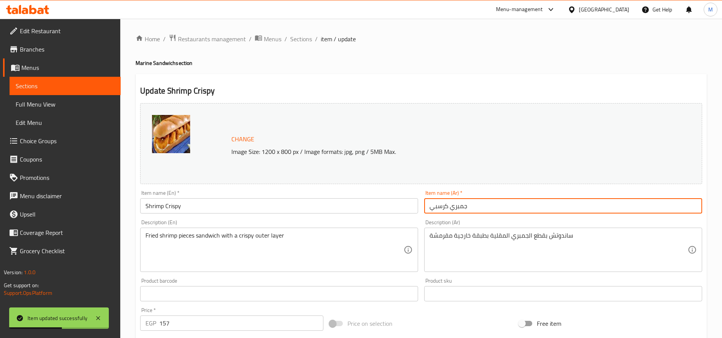
click at [615, 210] on input "جمبري كرسبي" at bounding box center [563, 205] width 278 height 15
paste input "مارين"
type input "[PERSON_NAME]"
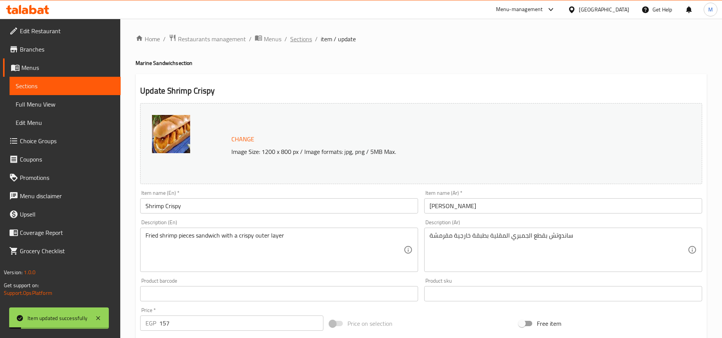
click at [292, 40] on span "Sections" at bounding box center [301, 38] width 22 height 9
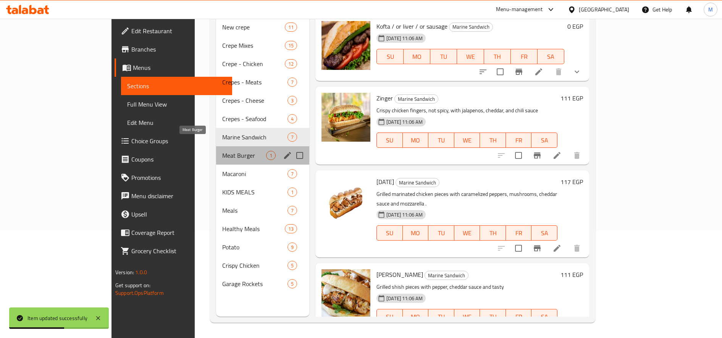
click at [222, 151] on span "Meat Burger" at bounding box center [244, 155] width 44 height 9
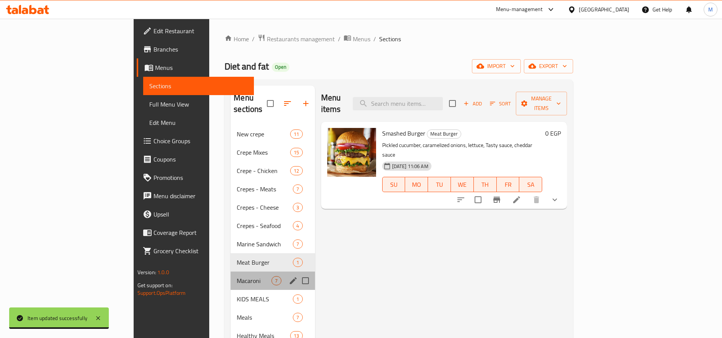
click at [231, 271] on div "Macaroni 7" at bounding box center [273, 280] width 84 height 18
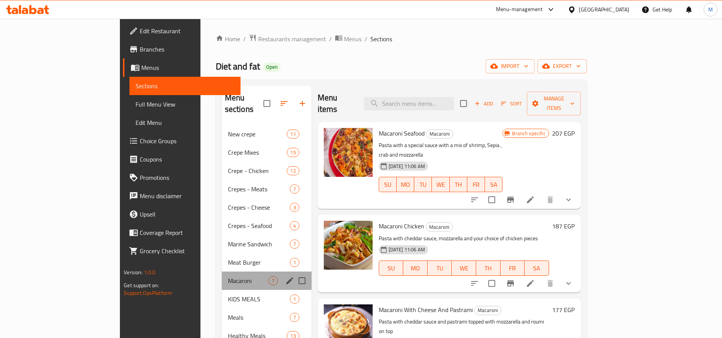
click at [222, 275] on div "Macaroni 7" at bounding box center [267, 280] width 90 height 18
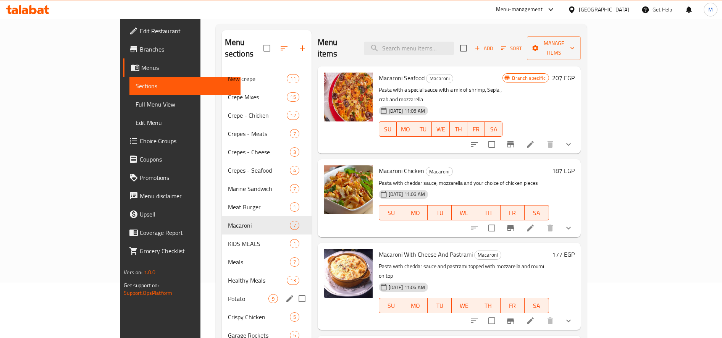
scroll to position [63, 0]
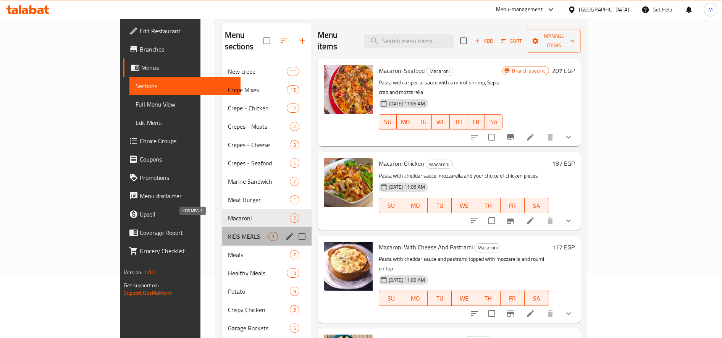
click at [228, 232] on span "KIDS MEALS" at bounding box center [248, 236] width 40 height 9
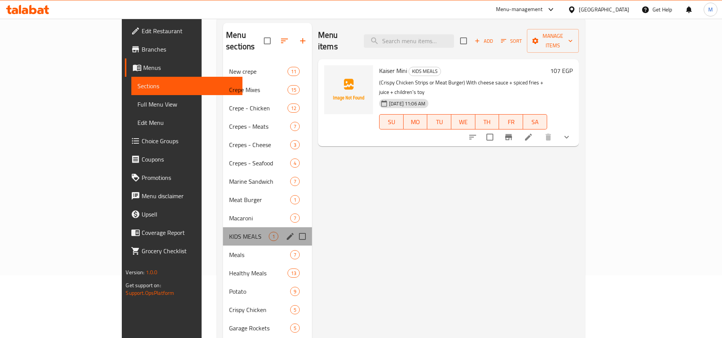
click at [223, 230] on div "KIDS MEALS 1" at bounding box center [267, 236] width 89 height 18
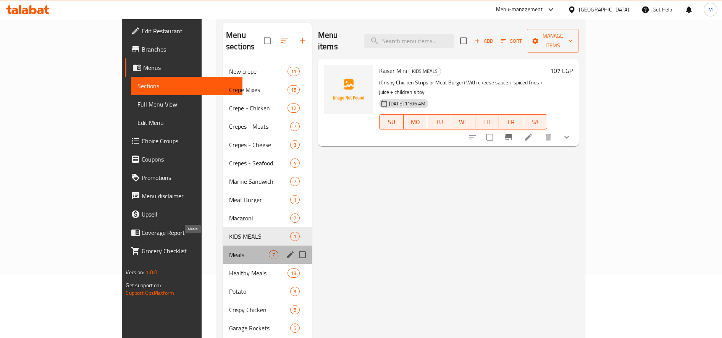
click at [229, 250] on span "Meals" at bounding box center [249, 254] width 40 height 9
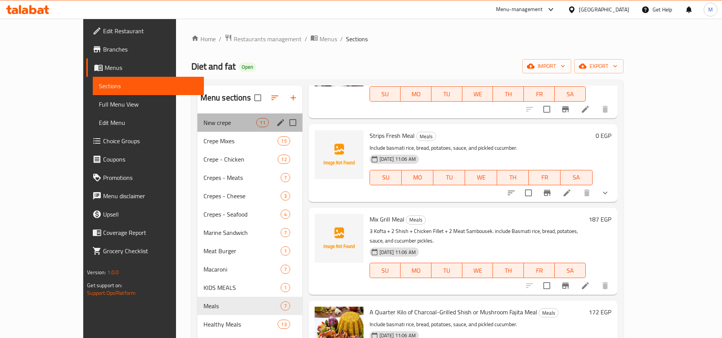
drag, startPoint x: 191, startPoint y: 128, endPoint x: 272, endPoint y: 120, distance: 81.0
click at [197, 128] on div "New crepe 11" at bounding box center [249, 122] width 105 height 18
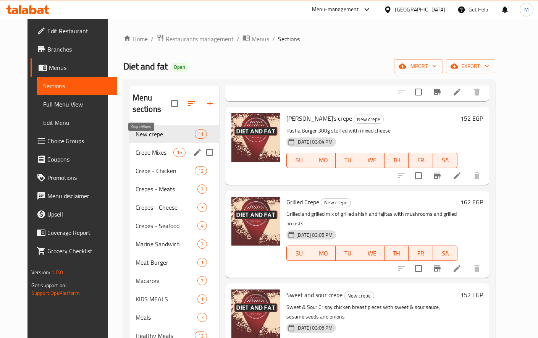
click at [142, 148] on span "Crepe Mixes" at bounding box center [155, 152] width 38 height 9
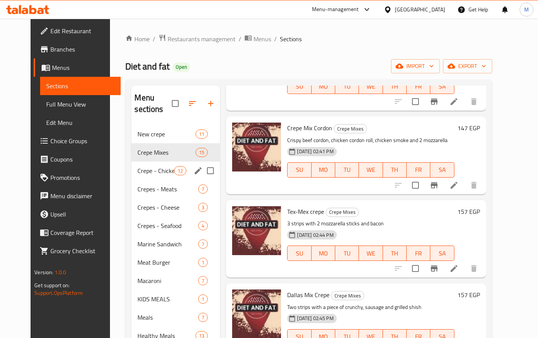
click at [143, 162] on div "Crepe - Chicken 12" at bounding box center [175, 171] width 89 height 18
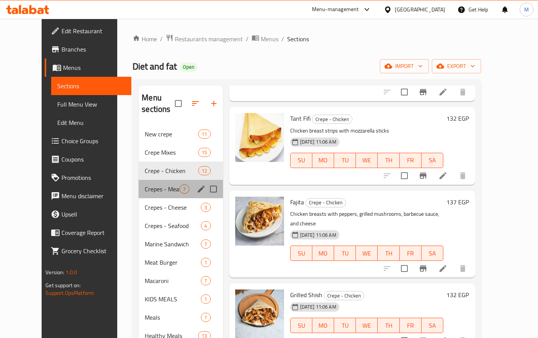
click at [147, 180] on div "Crepes - Meats 7" at bounding box center [181, 189] width 84 height 18
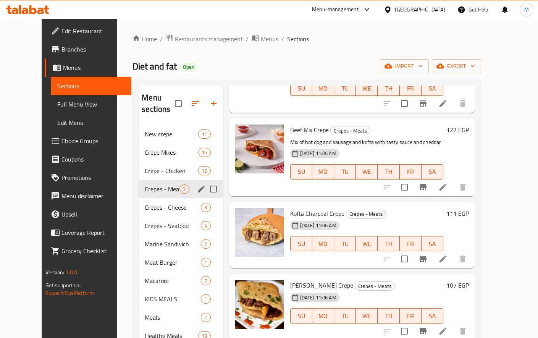
scroll to position [242, 0]
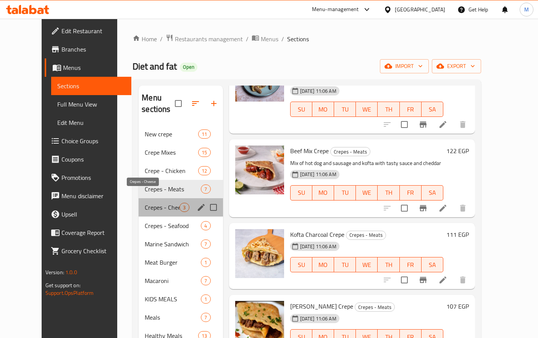
click at [150, 203] on span "Crepes - Cheese" at bounding box center [162, 207] width 35 height 9
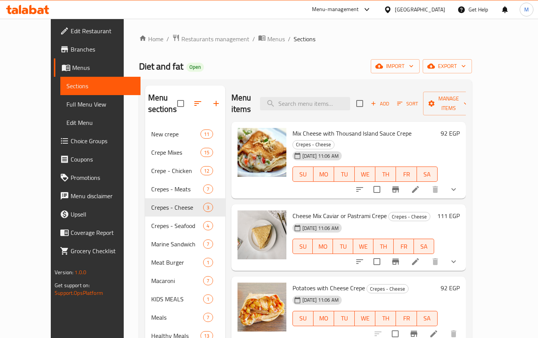
scroll to position [107, 0]
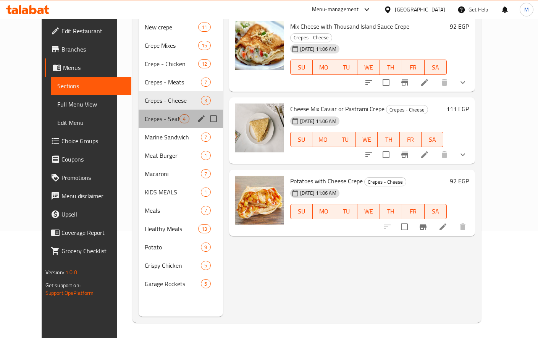
click at [150, 112] on div "Crepes - Seafood 4" at bounding box center [181, 119] width 84 height 18
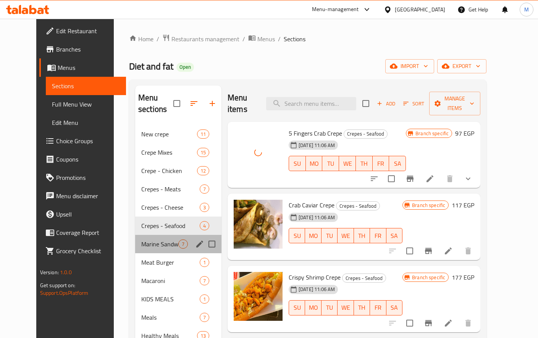
click at [142, 241] on div "Marine Sandwich 7" at bounding box center [178, 244] width 86 height 18
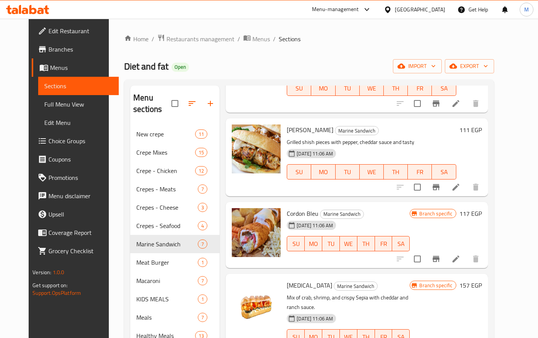
scroll to position [107, 0]
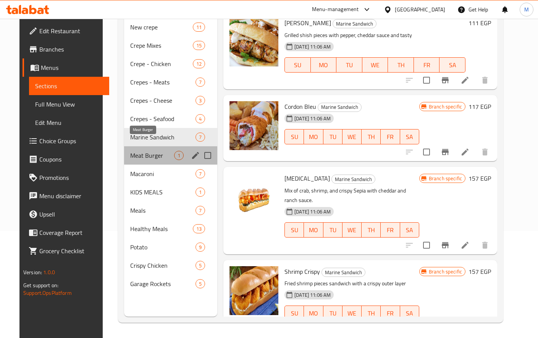
click at [130, 151] on span "Meat Burger" at bounding box center [152, 155] width 44 height 9
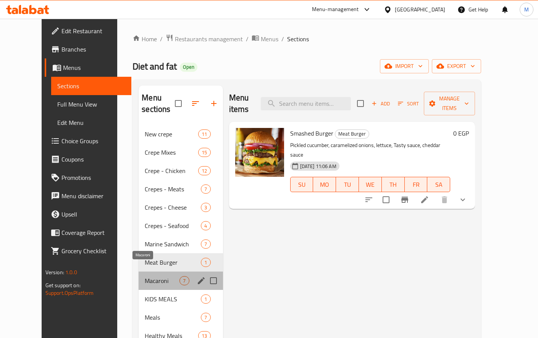
click at [145, 276] on span "Macaroni" at bounding box center [162, 280] width 35 height 9
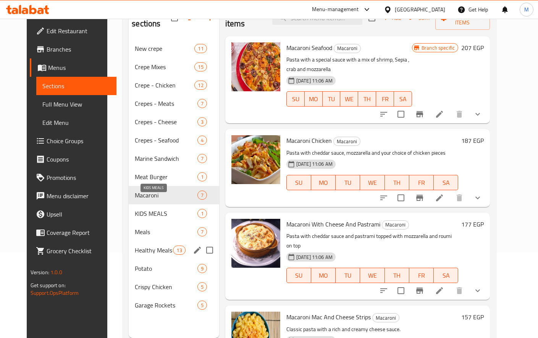
scroll to position [107, 0]
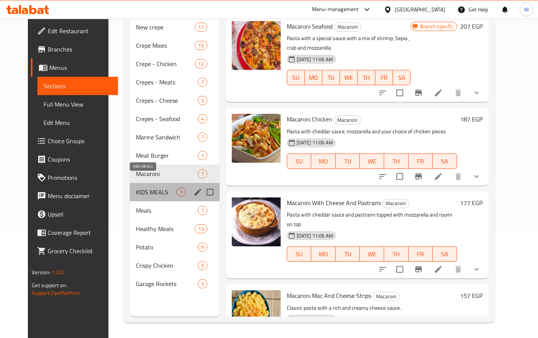
click at [136, 187] on span "KIDS MEALS" at bounding box center [156, 191] width 40 height 9
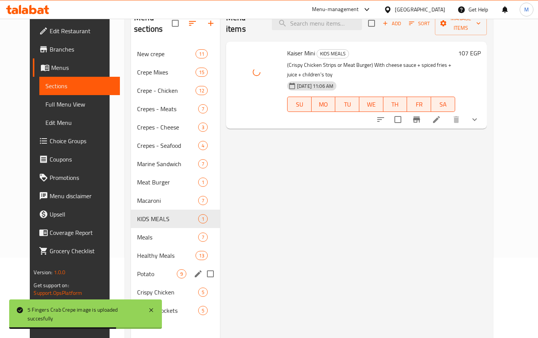
scroll to position [107, 0]
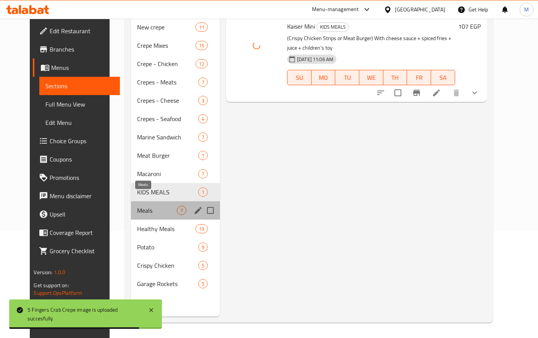
click at [137, 206] on span "Meals" at bounding box center [157, 210] width 40 height 9
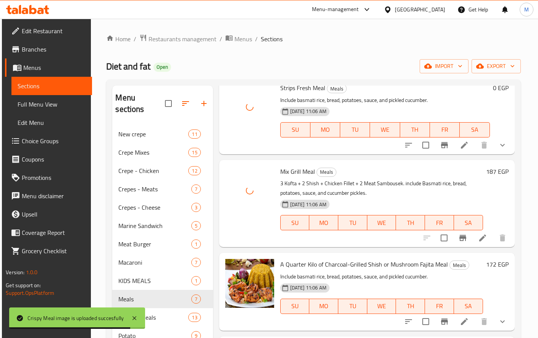
scroll to position [107, 0]
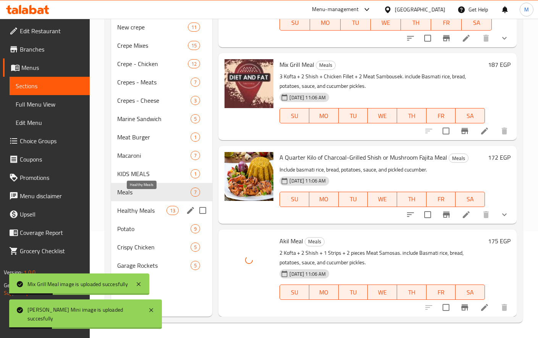
click at [142, 206] on span "Healthy Meals" at bounding box center [141, 210] width 49 height 9
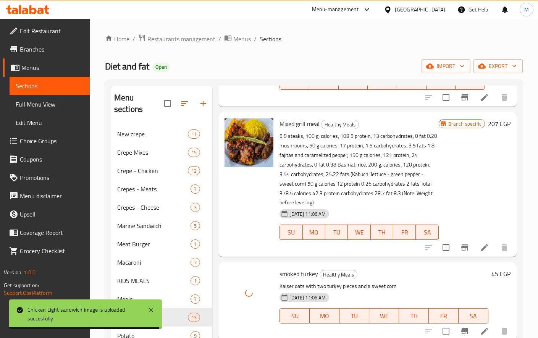
scroll to position [107, 0]
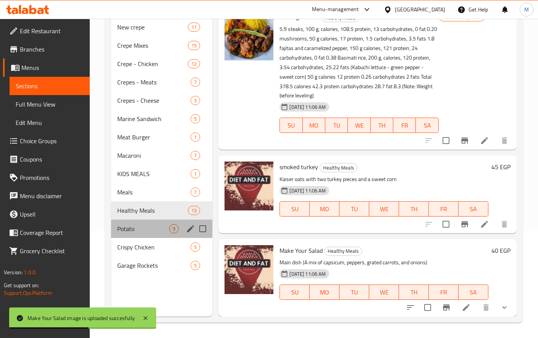
click at [120, 220] on div "Potato 9" at bounding box center [162, 229] width 102 height 18
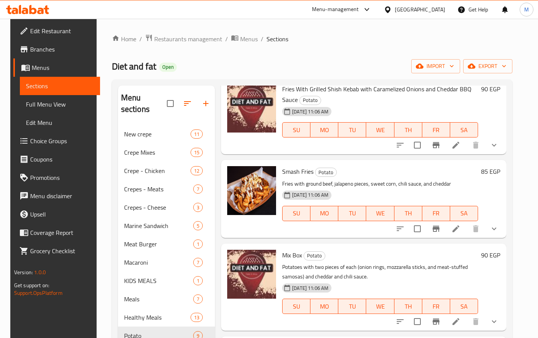
scroll to position [405, 0]
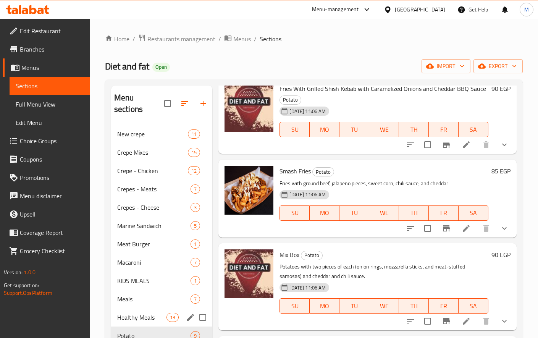
click at [145, 308] on div "Healthy Meals 13" at bounding box center [162, 317] width 102 height 18
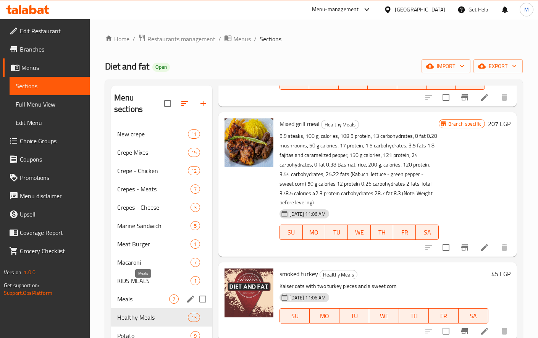
scroll to position [107, 0]
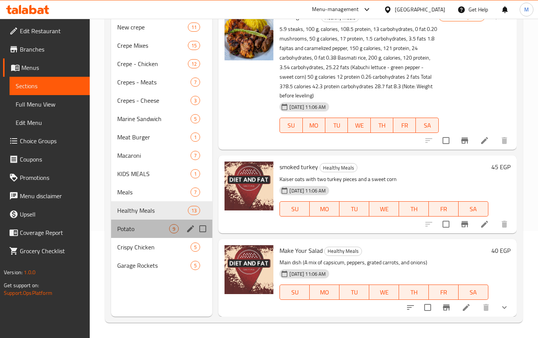
click at [139, 220] on div "Potato 9" at bounding box center [162, 229] width 102 height 18
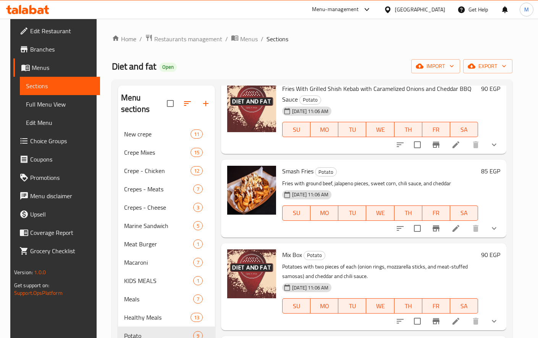
scroll to position [107, 0]
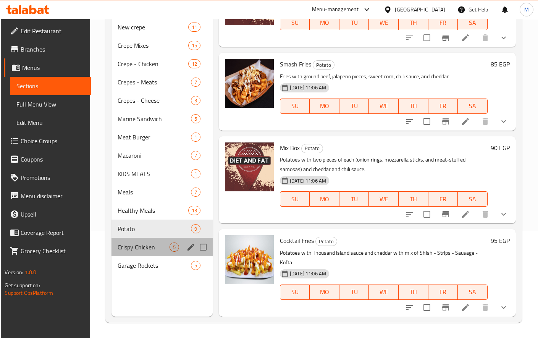
click at [147, 238] on div "Crispy Chicken 5" at bounding box center [162, 247] width 101 height 18
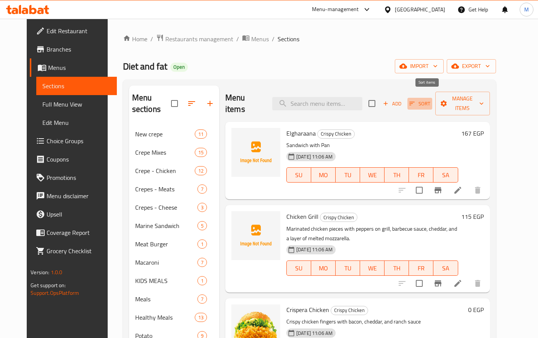
click at [415, 100] on icon "button" at bounding box center [412, 103] width 7 height 7
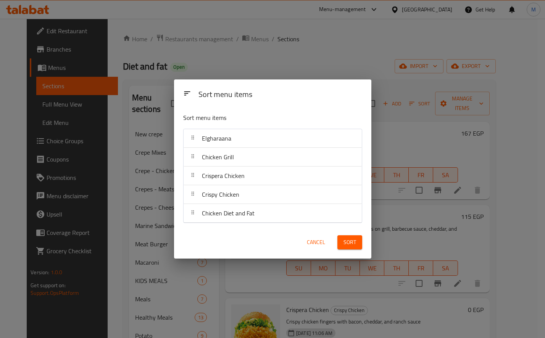
click at [402, 145] on div "Sort menu items Sort menu items Elgharaana Chicken Grill Crispera Chicken Crisp…" at bounding box center [272, 169] width 545 height 338
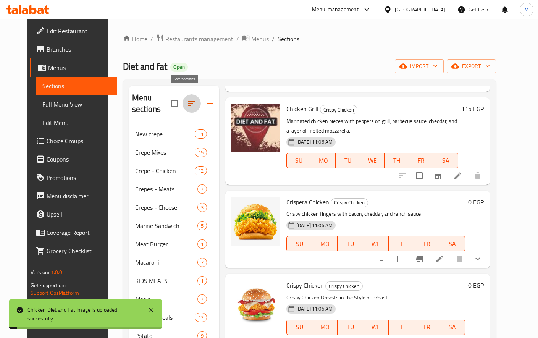
click at [187, 99] on icon "button" at bounding box center [191, 103] width 9 height 9
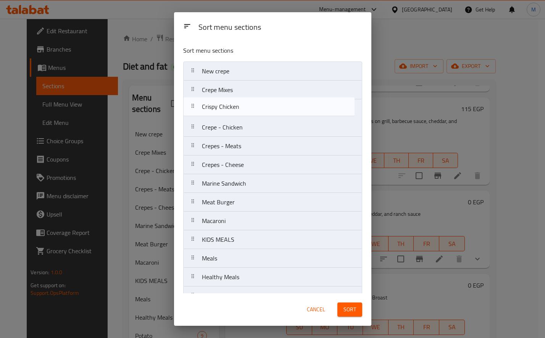
drag, startPoint x: 192, startPoint y: 265, endPoint x: 193, endPoint y: 98, distance: 166.9
click at [193, 98] on nav "New crepe Crepe Mixes Crepe - Chicken Crepes - Meats Crepes - Cheese Marine San…" at bounding box center [272, 192] width 179 height 263
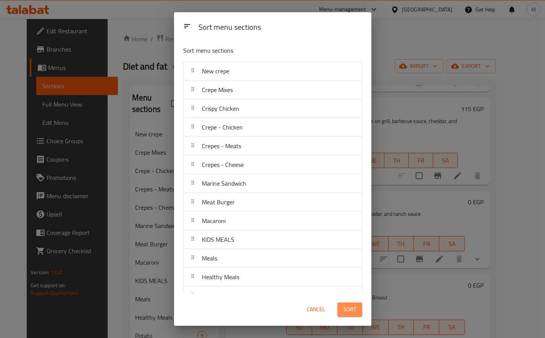
click at [350, 309] on span "Sort" at bounding box center [350, 310] width 13 height 10
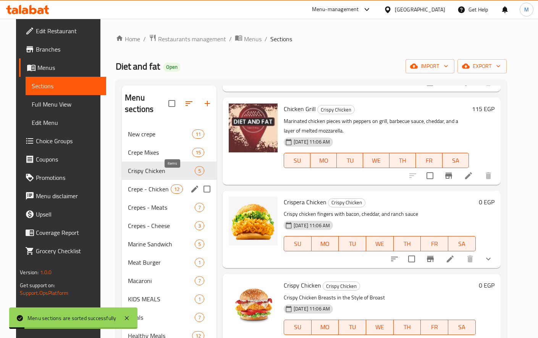
scroll to position [107, 0]
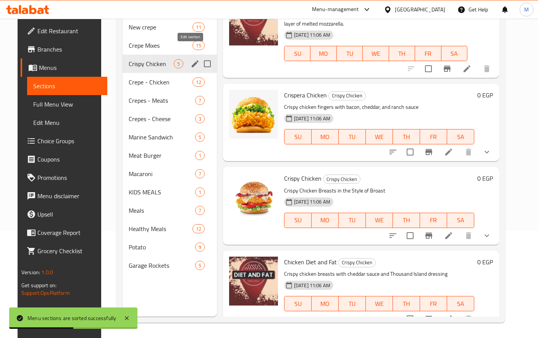
click at [191, 59] on icon "edit" at bounding box center [195, 63] width 9 height 9
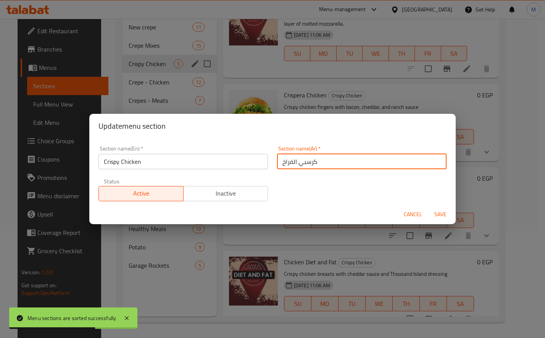
click at [344, 161] on input "كرسبي الفراخ" at bounding box center [362, 161] width 170 height 15
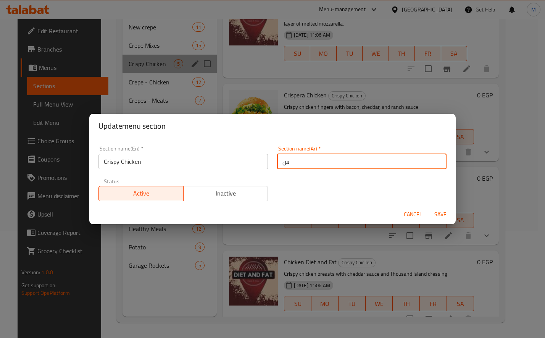
click at [344, 161] on input "س" at bounding box center [362, 161] width 170 height 15
click at [318, 164] on input "ساندوتشات دجاج" at bounding box center [362, 161] width 170 height 15
type input "ساندوتشات دجاج"
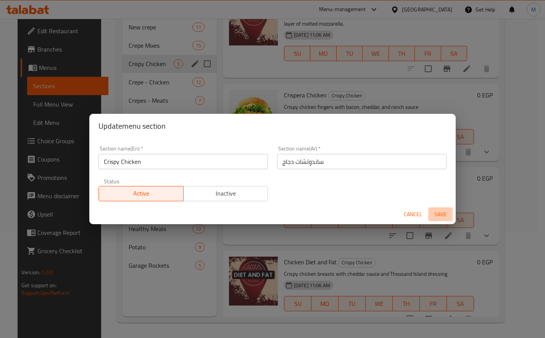
click at [439, 210] on span "Save" at bounding box center [440, 215] width 18 height 10
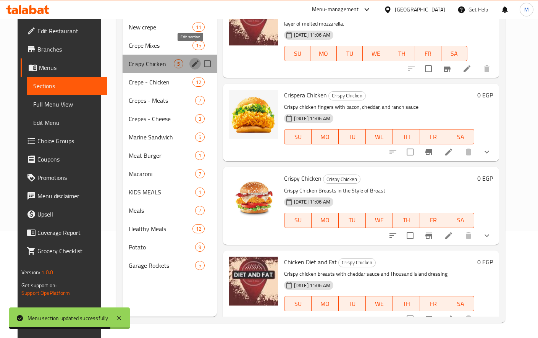
click at [191, 59] on icon "edit" at bounding box center [195, 63] width 9 height 9
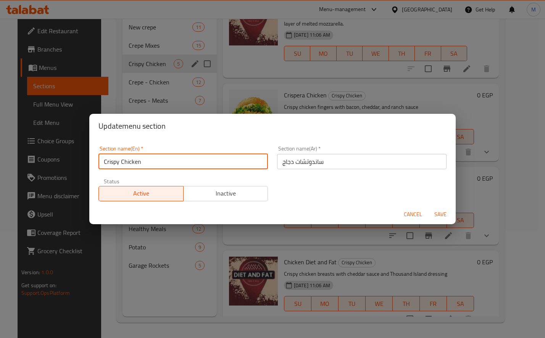
click at [117, 163] on input "Crispy Chicken" at bounding box center [184, 161] width 170 height 15
click at [150, 159] on input "Chicken" at bounding box center [184, 161] width 170 height 15
type input "Chicken"
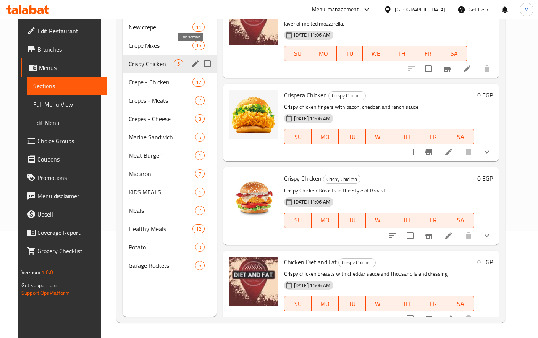
click at [194, 59] on icon "edit" at bounding box center [195, 63] width 9 height 9
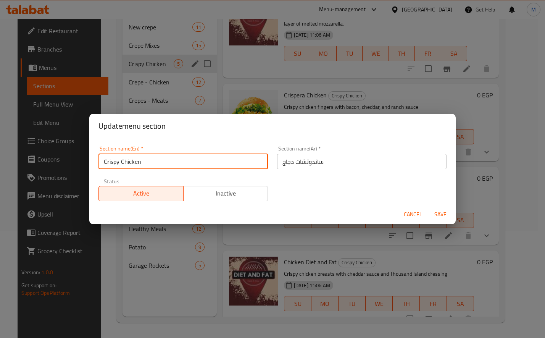
click at [171, 165] on input "Crispy Chicken" at bounding box center [184, 161] width 170 height 15
click at [114, 164] on input "Crispy Chicken Sandwiches" at bounding box center [184, 161] width 170 height 15
type input "Chicken Sandwiches"
click at [448, 217] on span "Save" at bounding box center [440, 215] width 18 height 10
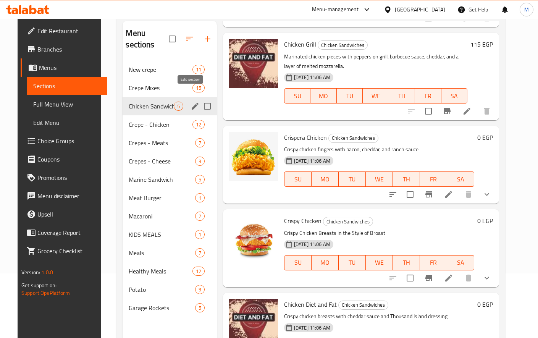
scroll to position [61, 0]
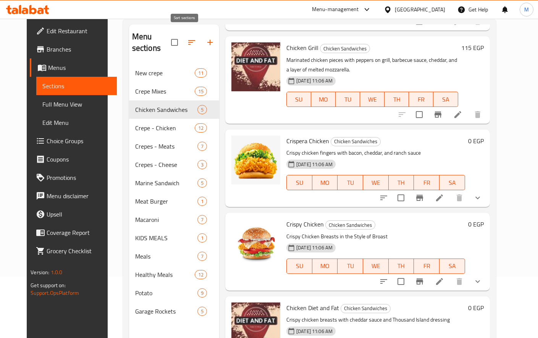
click at [190, 39] on button "button" at bounding box center [192, 42] width 18 height 18
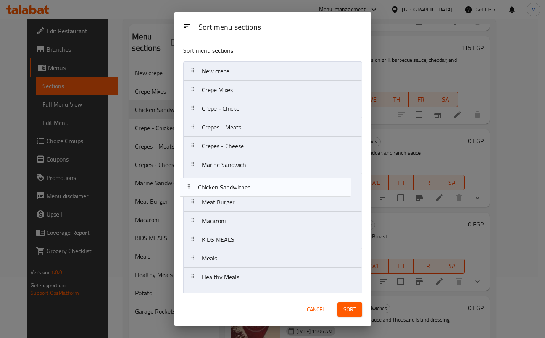
drag, startPoint x: 193, startPoint y: 105, endPoint x: 190, endPoint y: 189, distance: 83.3
click at [190, 189] on nav "New crepe Crepe Mixes Chicken Sandwiches Crepe - Chicken Crepes - Meats Crepes …" at bounding box center [272, 192] width 179 height 263
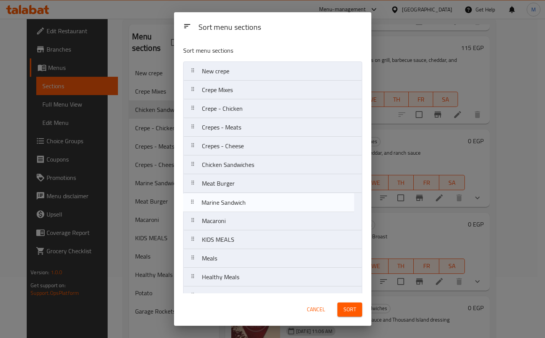
drag, startPoint x: 194, startPoint y: 167, endPoint x: 193, endPoint y: 207, distance: 40.1
click at [193, 207] on nav "New crepe Crepe Mixes Crepe - Chicken Crepes - Meats Crepes - Cheese Marine San…" at bounding box center [272, 192] width 179 height 263
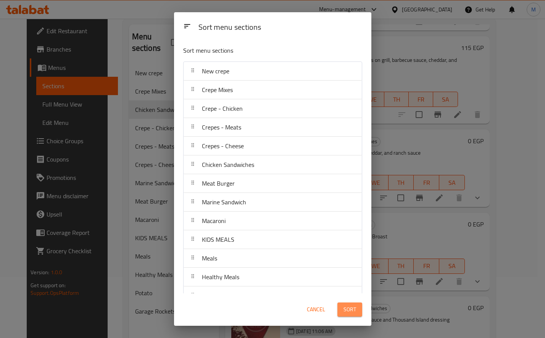
click at [353, 309] on span "Sort" at bounding box center [350, 310] width 13 height 10
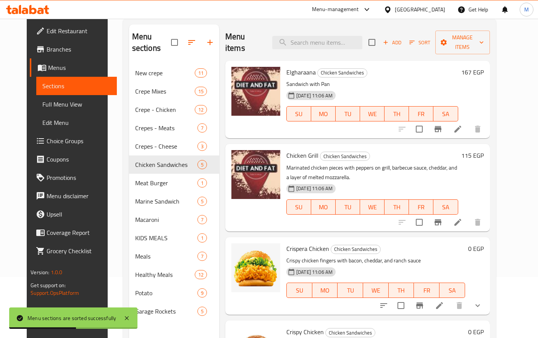
scroll to position [0, 0]
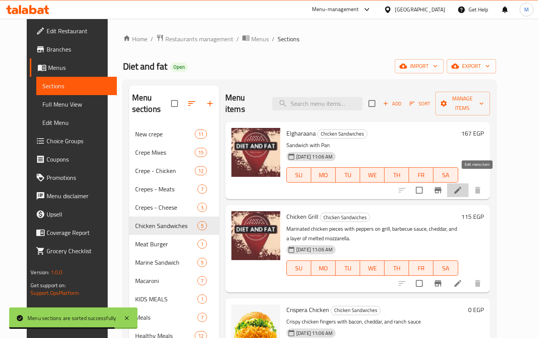
click at [462, 186] on icon at bounding box center [457, 190] width 9 height 9
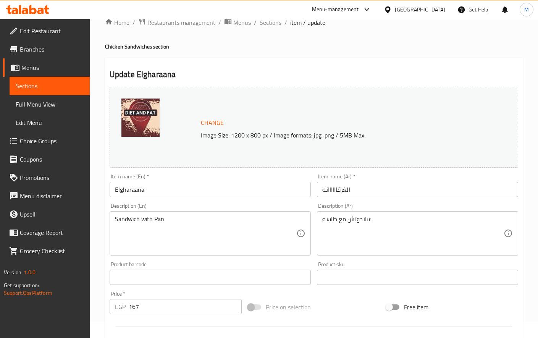
scroll to position [12, 0]
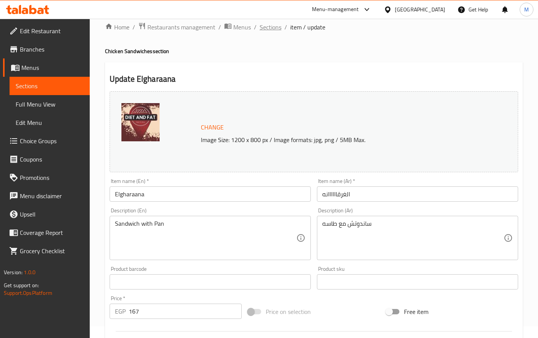
click at [276, 28] on span "Sections" at bounding box center [271, 27] width 22 height 9
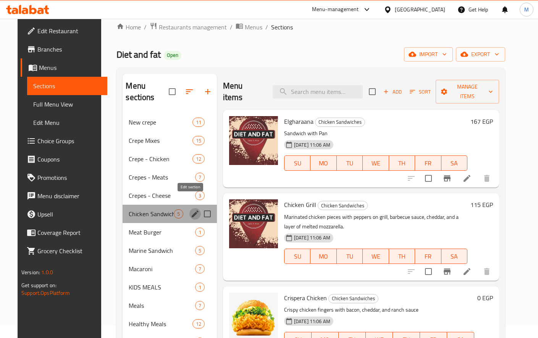
click at [192, 210] on icon "edit" at bounding box center [195, 213] width 7 height 7
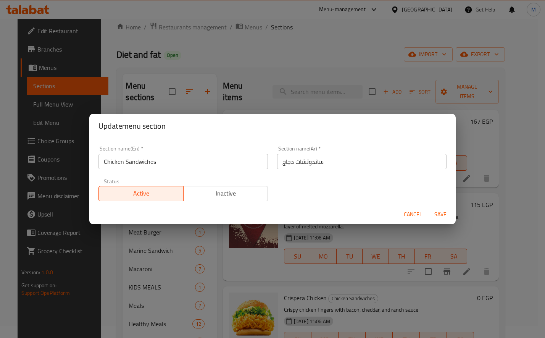
click at [224, 185] on div "Active Inactive" at bounding box center [184, 189] width 170 height 23
click at [234, 199] on button "Inactive" at bounding box center [225, 193] width 85 height 15
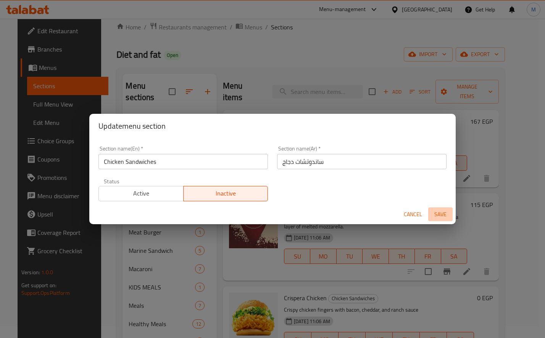
click at [444, 212] on span "Save" at bounding box center [440, 215] width 18 height 10
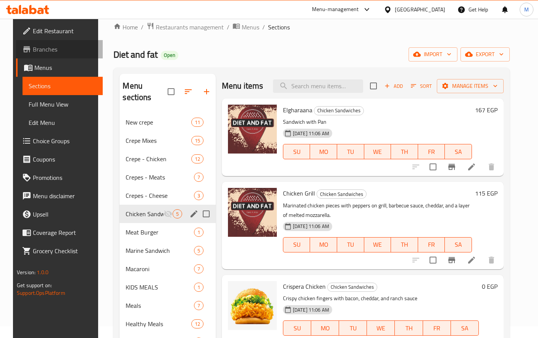
click at [41, 50] on span "Branches" at bounding box center [65, 49] width 64 height 9
